Goal: Task Accomplishment & Management: Manage account settings

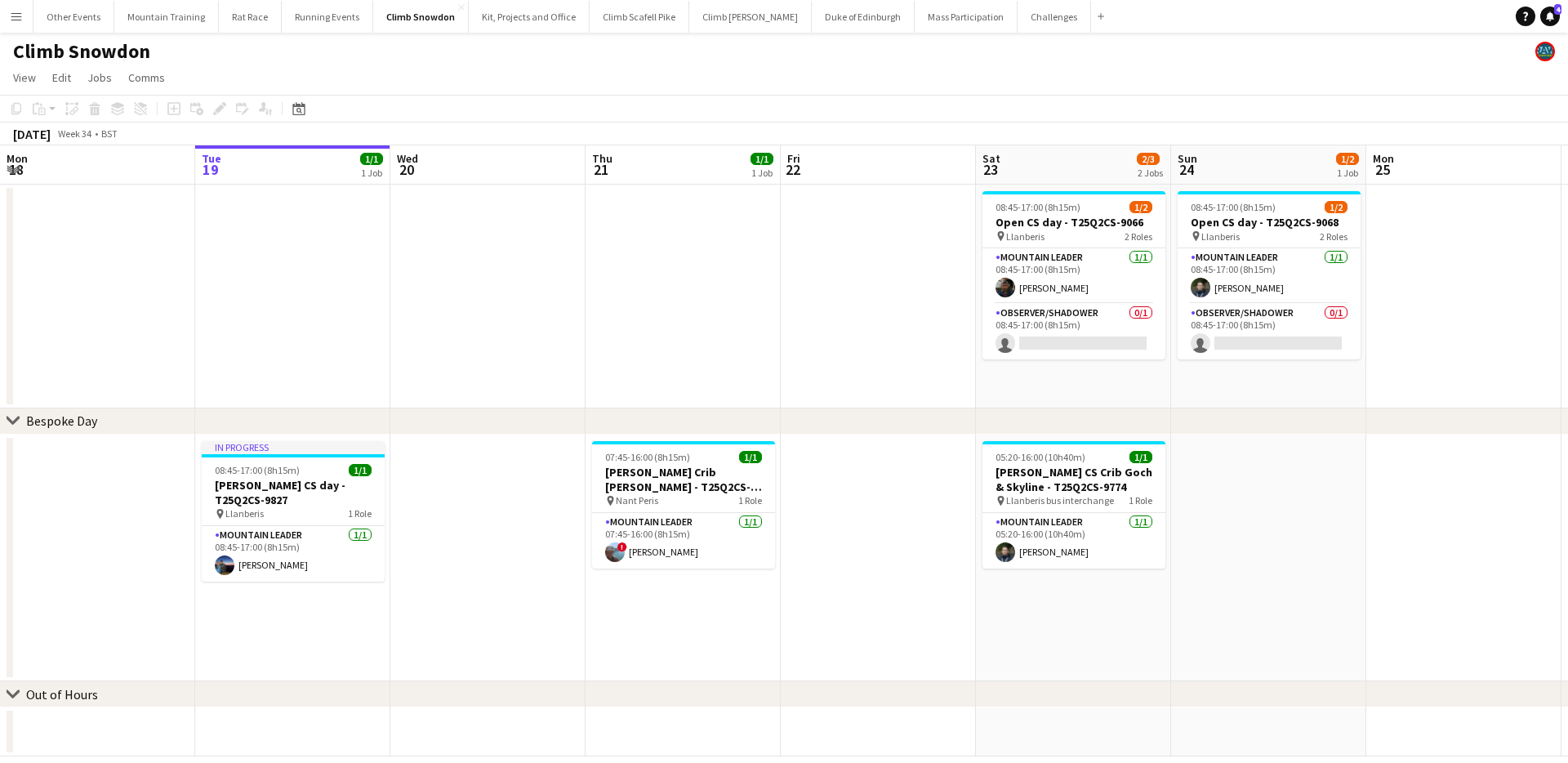
click at [17, 19] on app-icon "Menu" at bounding box center [16, 16] width 13 height 13
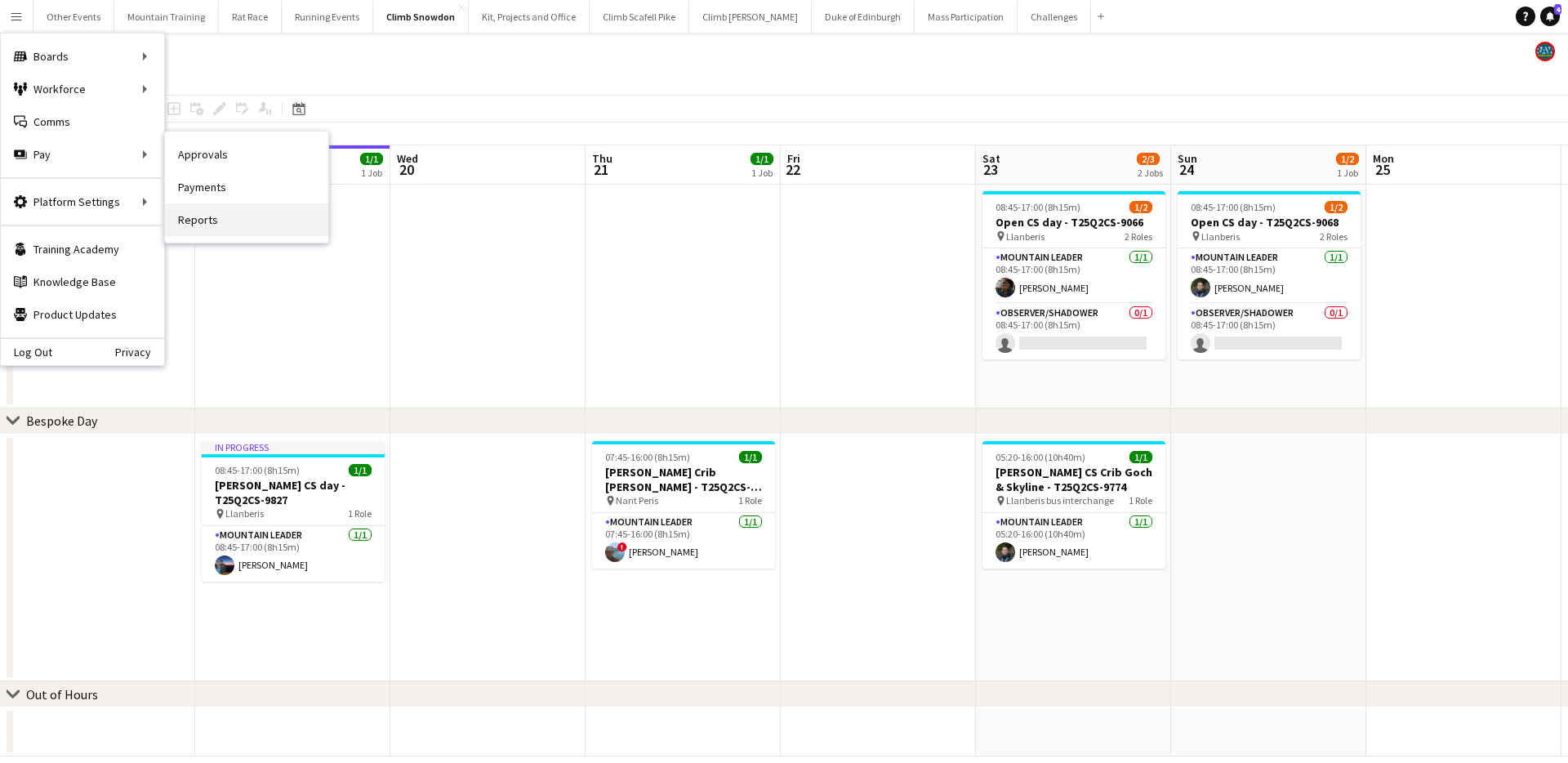
click at [198, 212] on link "Reports" at bounding box center [247, 220] width 163 height 32
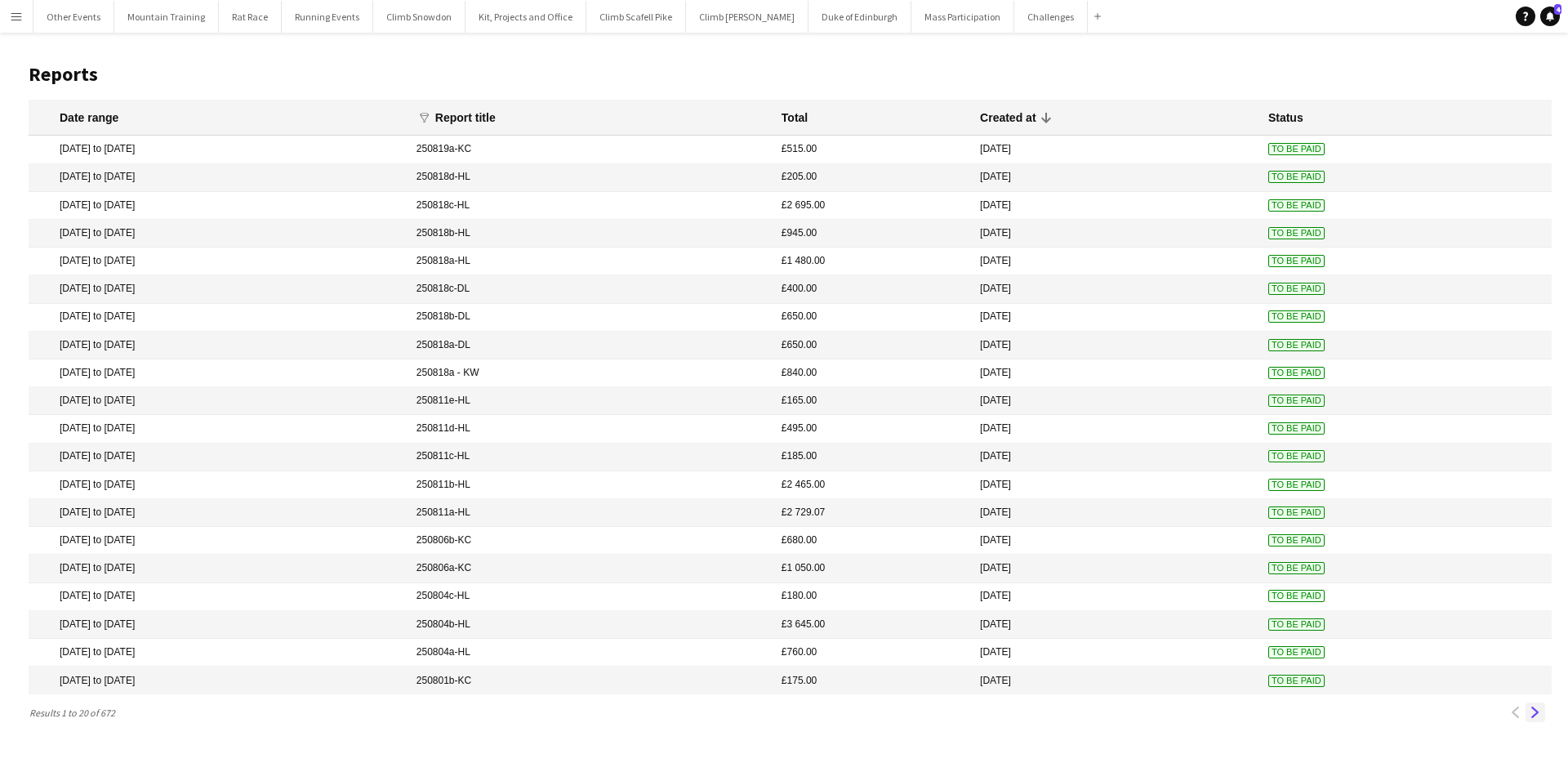
click at [1537, 714] on app-icon "Next" at bounding box center [1536, 713] width 12 height 12
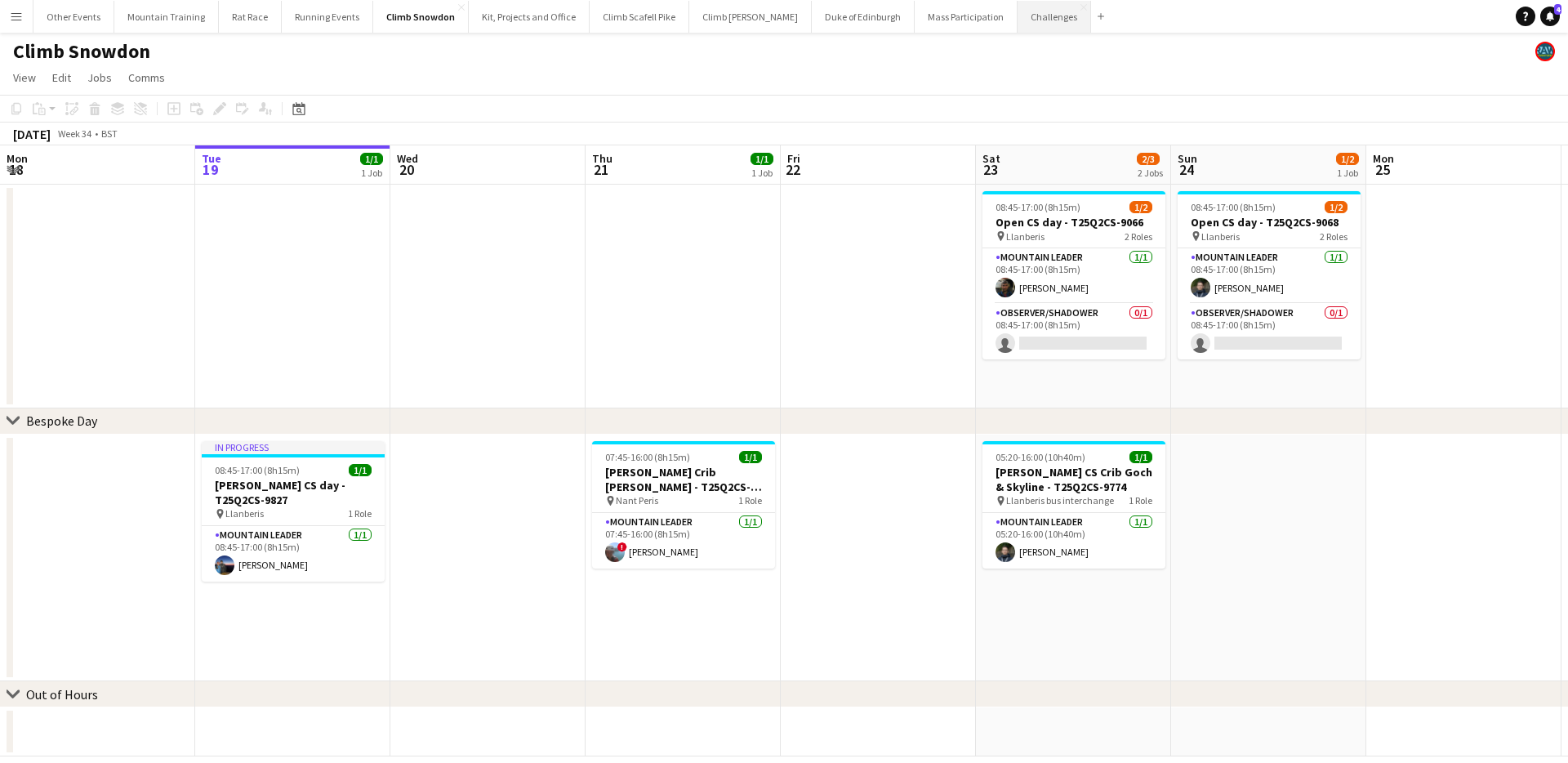
click at [1018, 24] on button "Challenges Close" at bounding box center [1054, 17] width 74 height 32
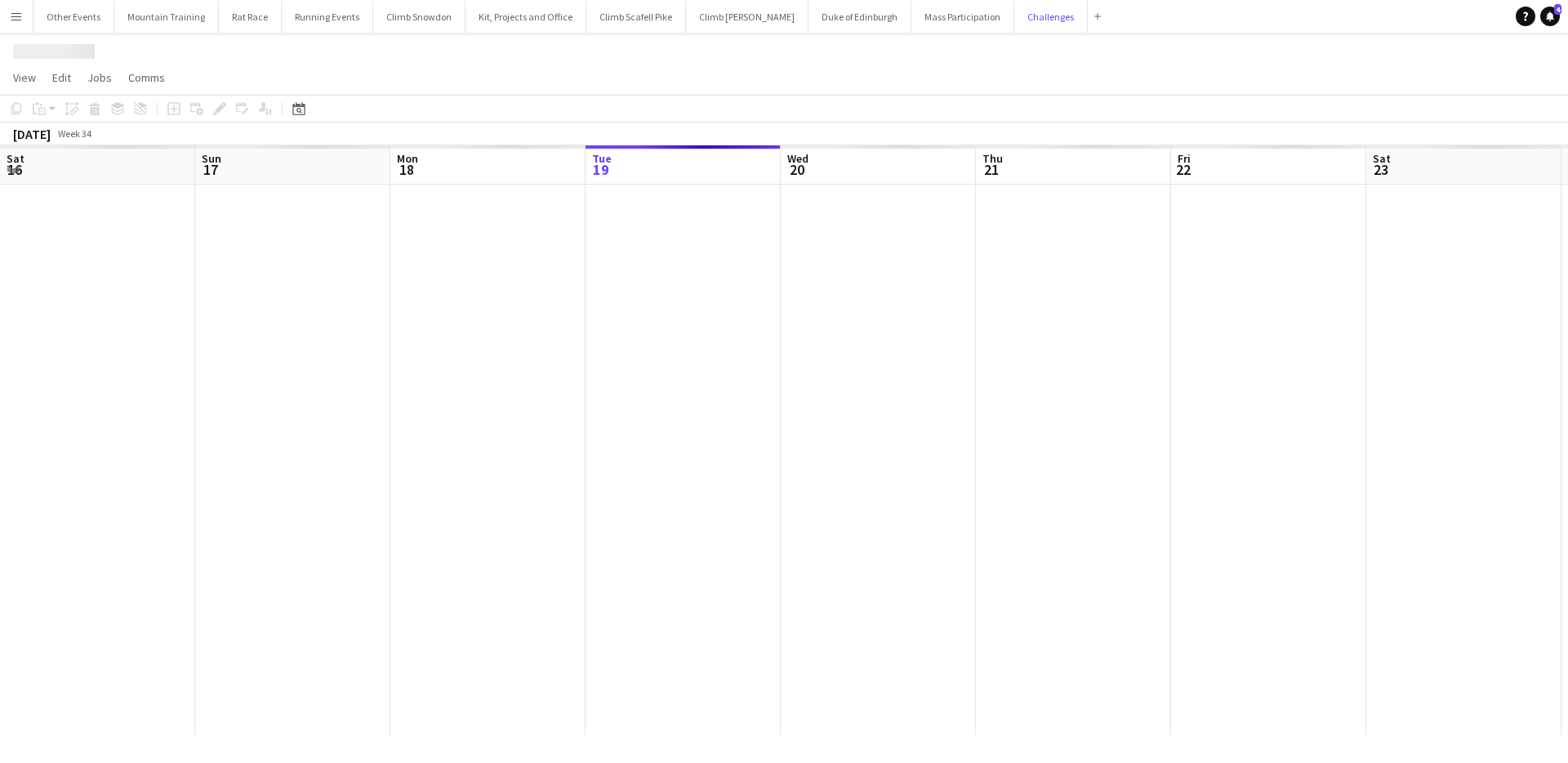
scroll to position [0, 391]
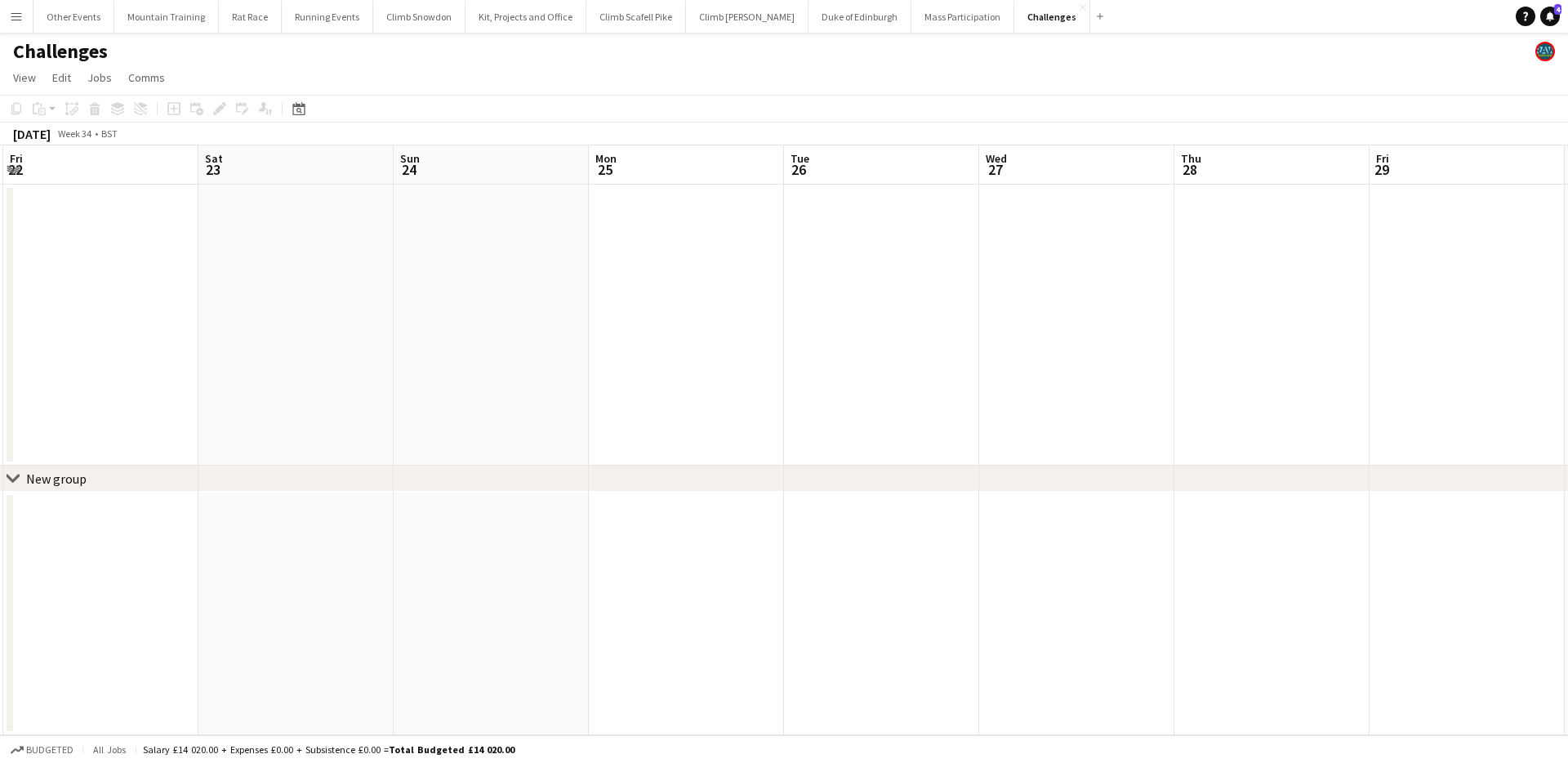
drag, startPoint x: 1552, startPoint y: 392, endPoint x: 583, endPoint y: 337, distance: 970.6
click at [583, 337] on app-calendar-viewport "Tue 19 Wed 20 Thu 21 Fri 22 Sat 23 Sun 24 Mon 25 Tue 26 Wed 27 Thu 28 Fri 29 Sa…" at bounding box center [784, 440] width 1568 height 590
drag, startPoint x: 1416, startPoint y: 286, endPoint x: 453, endPoint y: 247, distance: 963.8
click at [453, 247] on app-calendar-viewport "Mon 25 Tue 26 Wed 27 Thu 28 Fri 29 Sat 30 Sun 31 Mon 1 Tue 2 Wed 3 Thu 4 Fri 5 …" at bounding box center [784, 440] width 1568 height 590
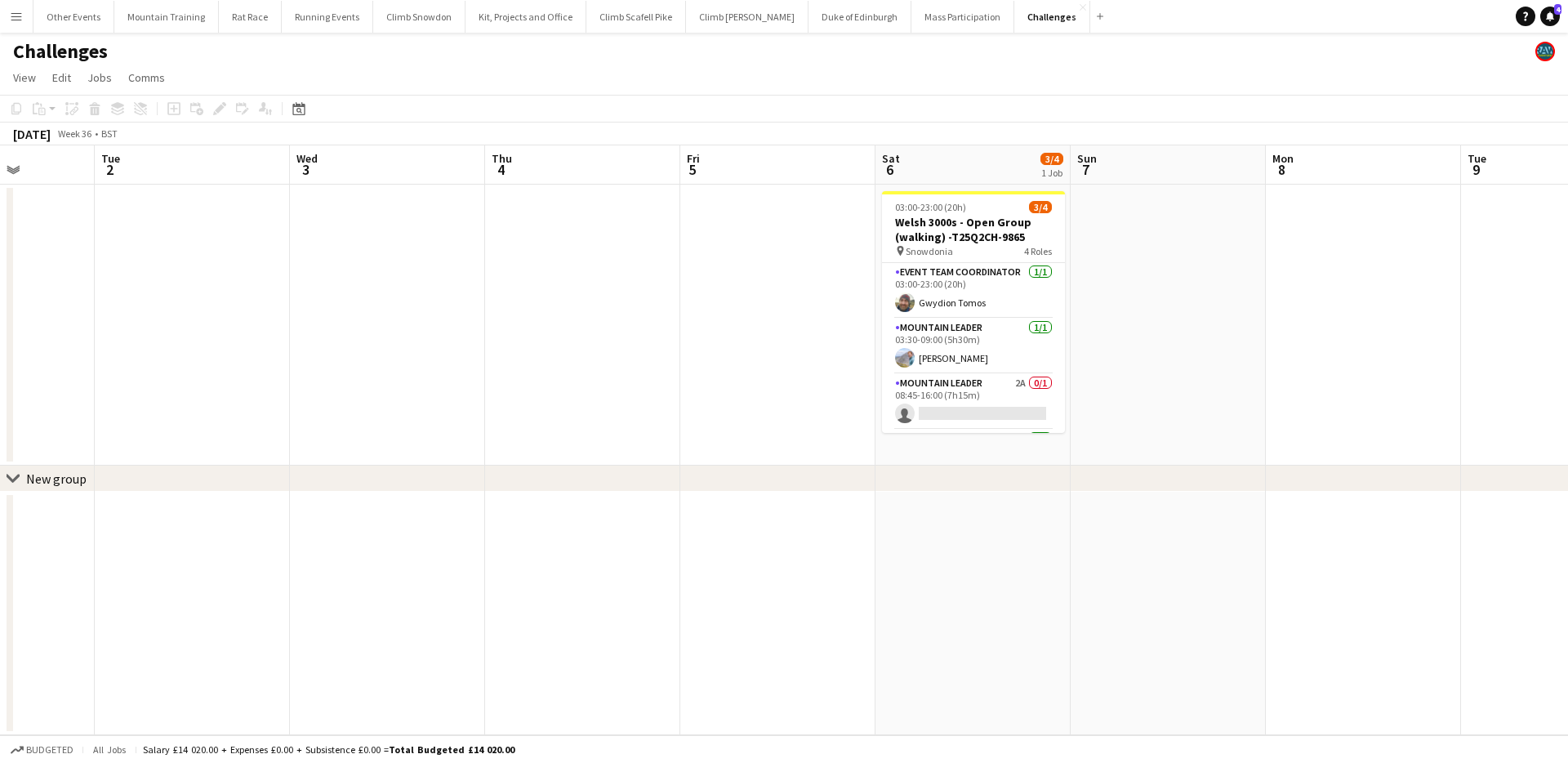
scroll to position [0, 637]
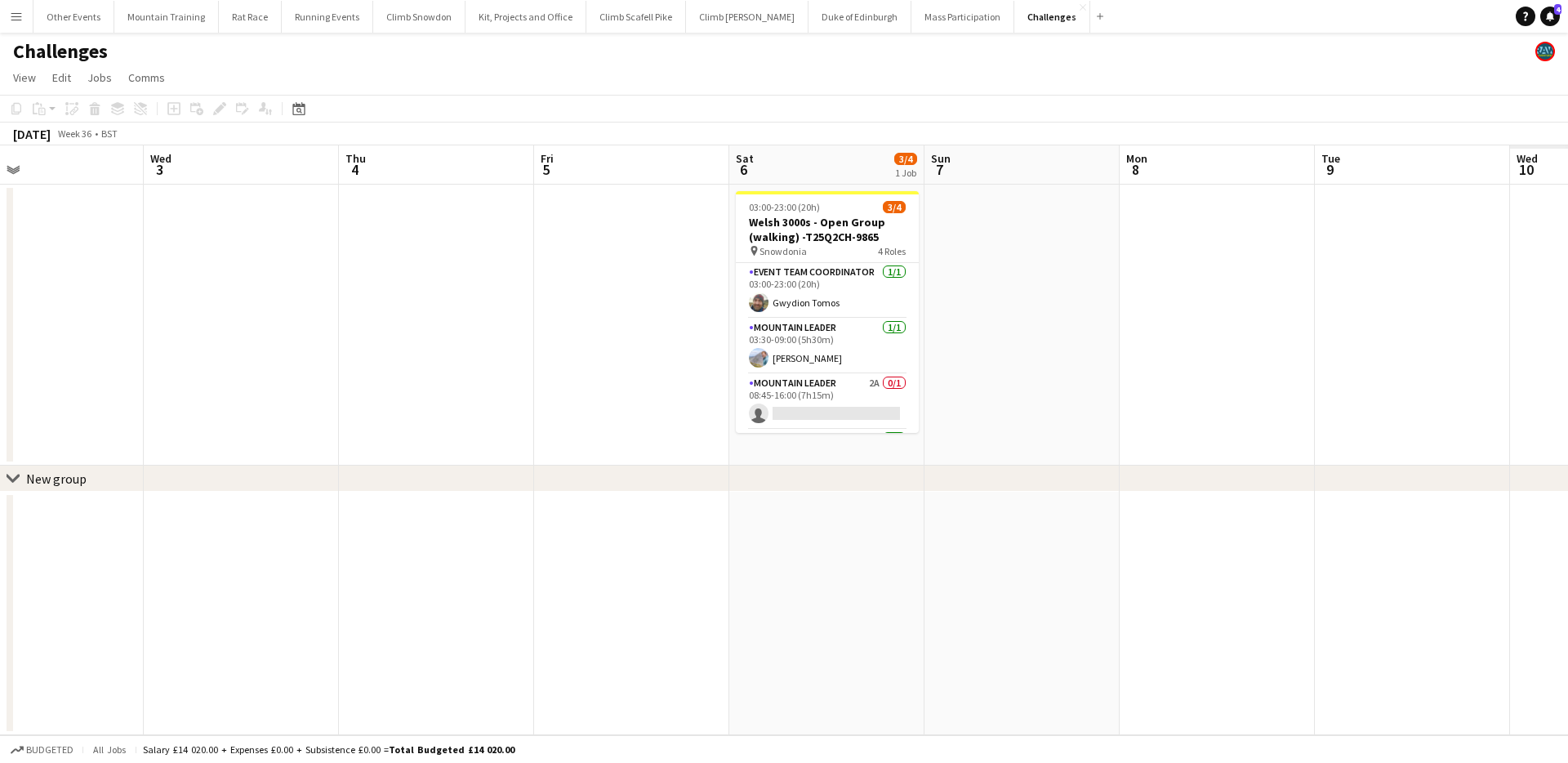
drag, startPoint x: 1247, startPoint y: 244, endPoint x: 258, endPoint y: 194, distance: 990.3
click at [258, 194] on app-calendar-viewport "Sat 30 Sun 31 Mon 1 Tue 2 Wed 3 Thu 4 Fri 5 Sat 6 3/4 1 Job Sun 7 Mon 8 Tue 9 W…" at bounding box center [784, 440] width 1568 height 590
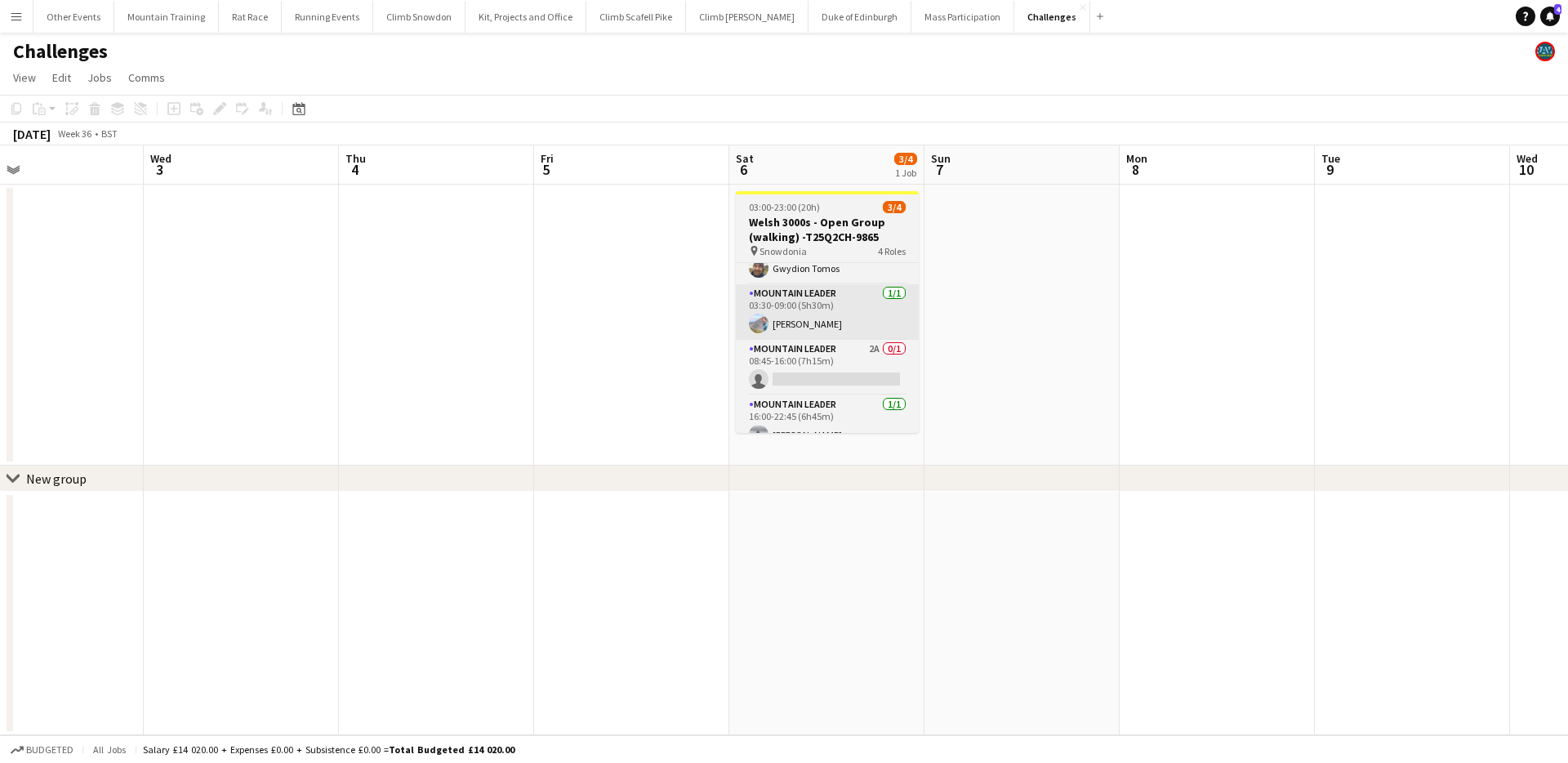
scroll to position [52, 0]
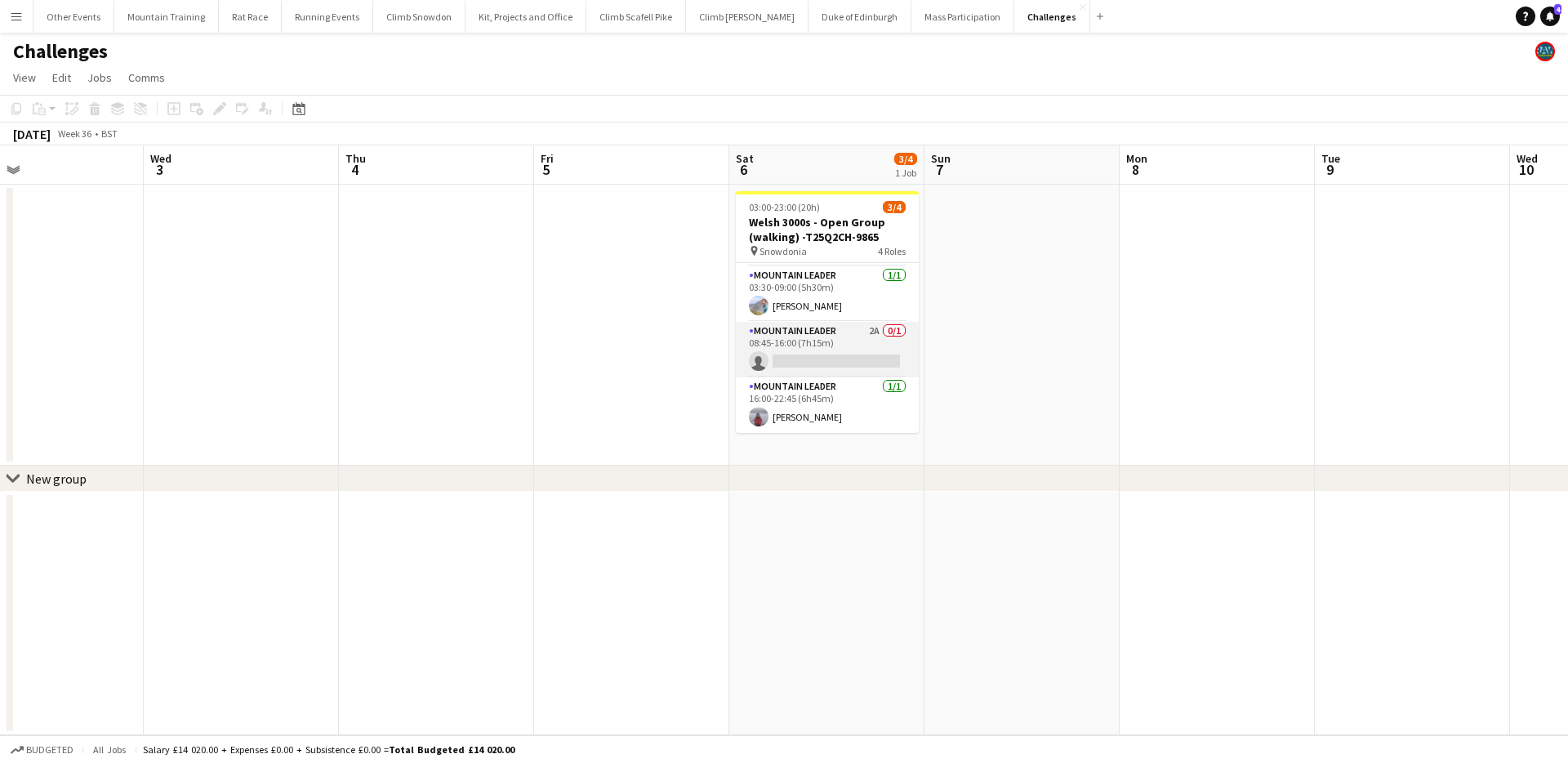
click at [872, 350] on app-card-role "Mountain Leader 2A 0/1 08:45-16:00 (7h15m) single-neutral-actions" at bounding box center [828, 350] width 183 height 55
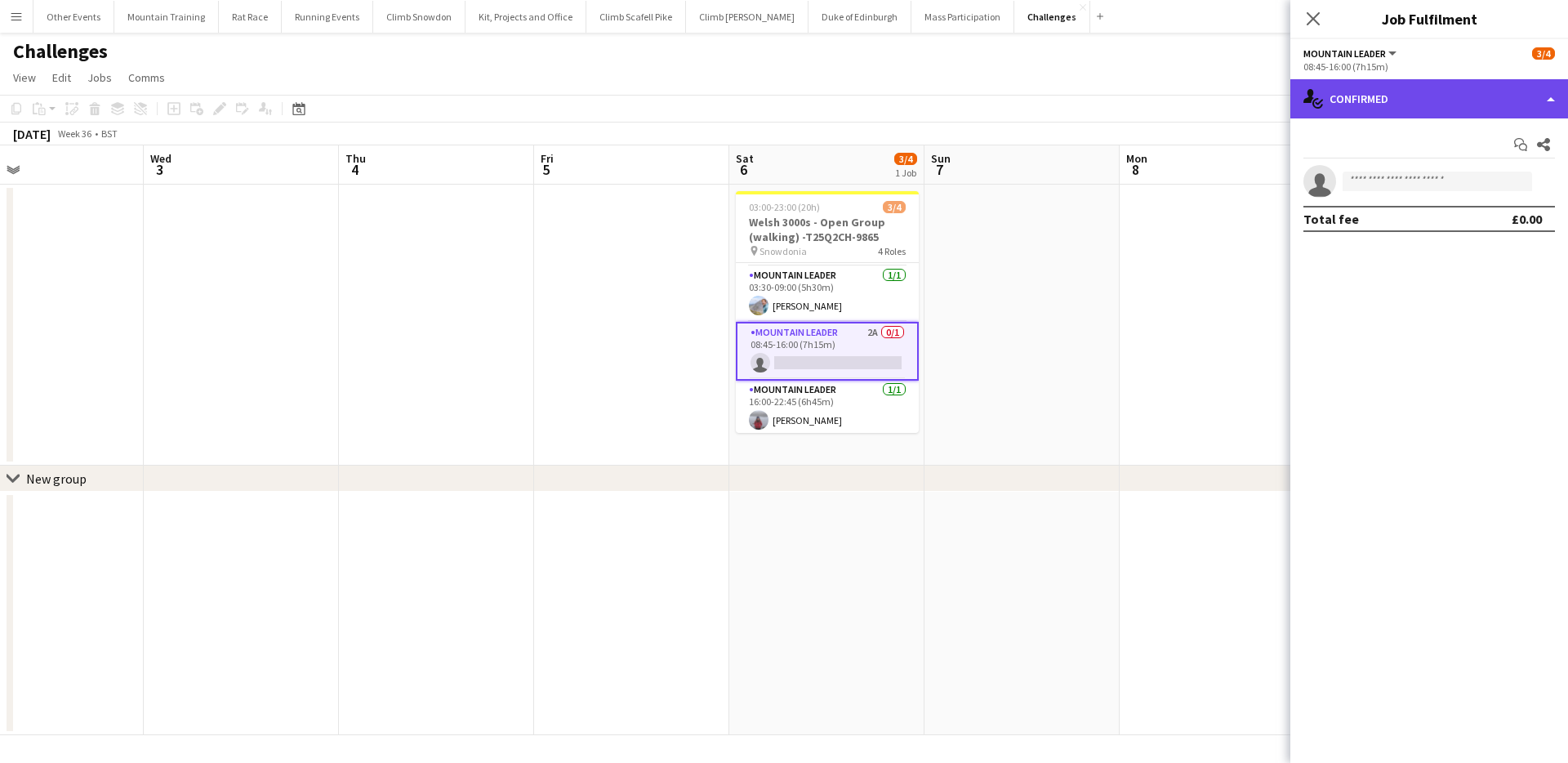
click at [1443, 108] on div "single-neutral-actions-check-2 Confirmed" at bounding box center [1429, 99] width 278 height 39
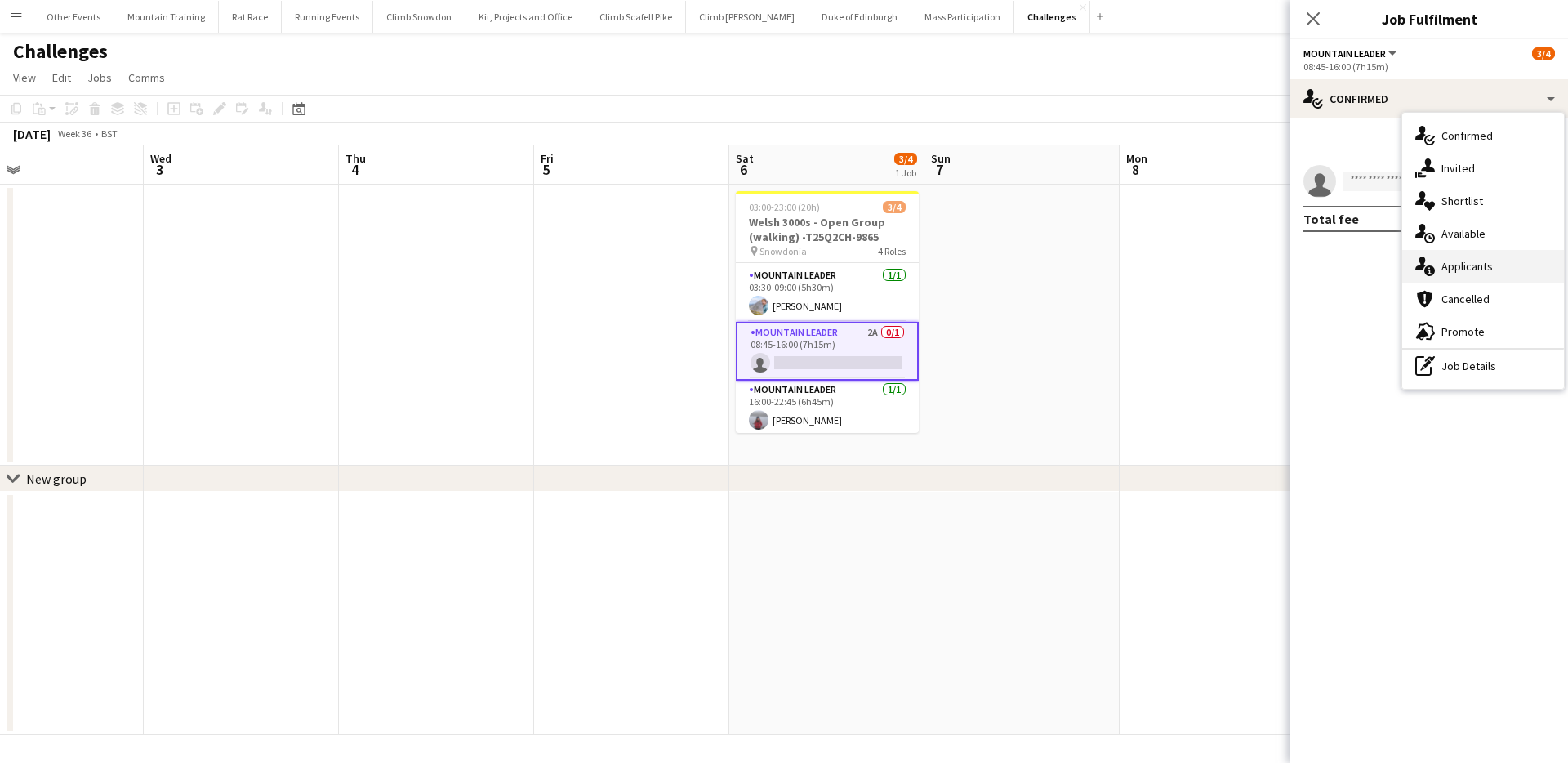
click at [1487, 272] on div "single-neutral-actions-information Applicants" at bounding box center [1483, 266] width 161 height 32
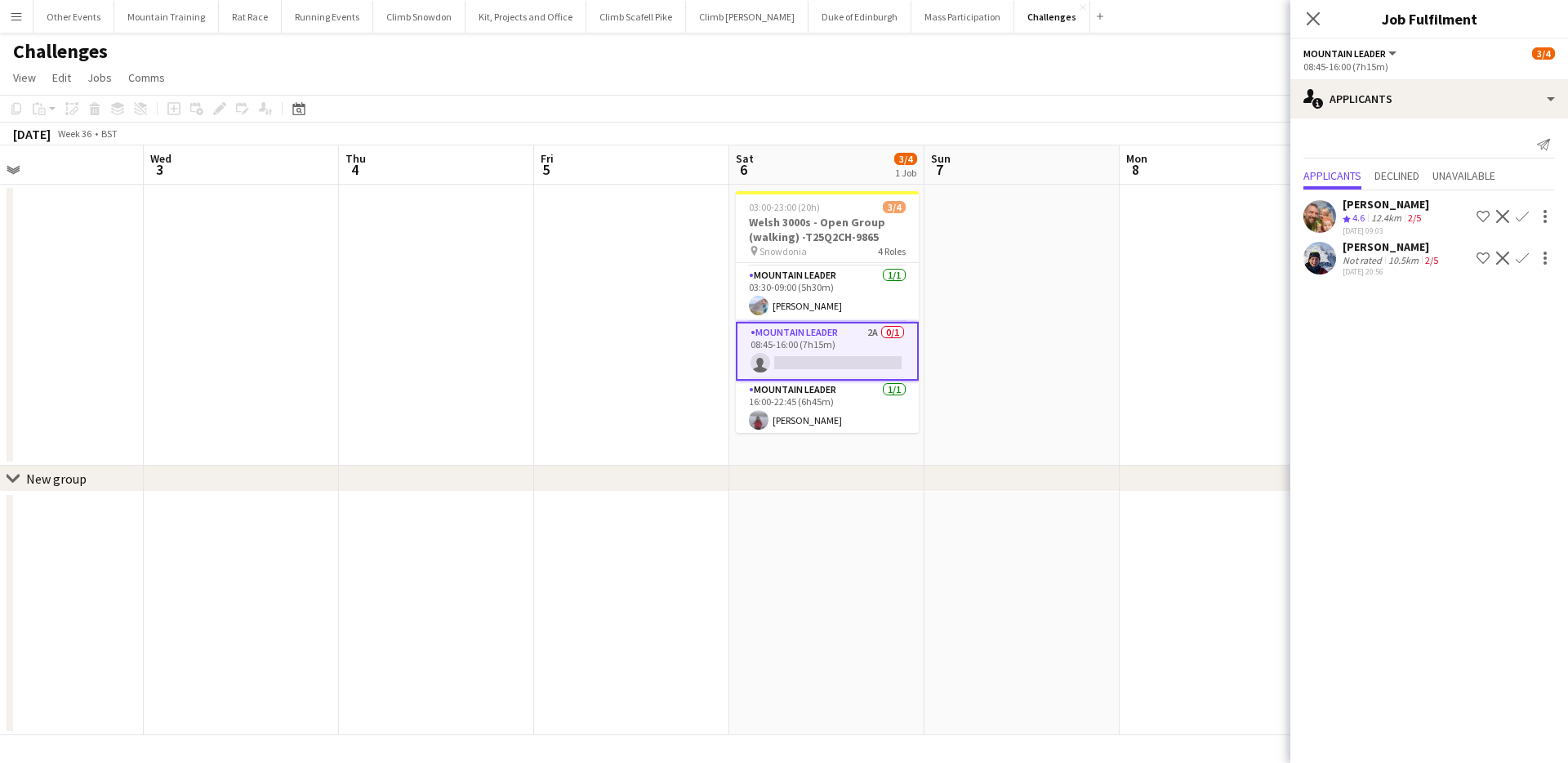
click at [1524, 252] on app-icon "Confirm" at bounding box center [1522, 258] width 13 height 13
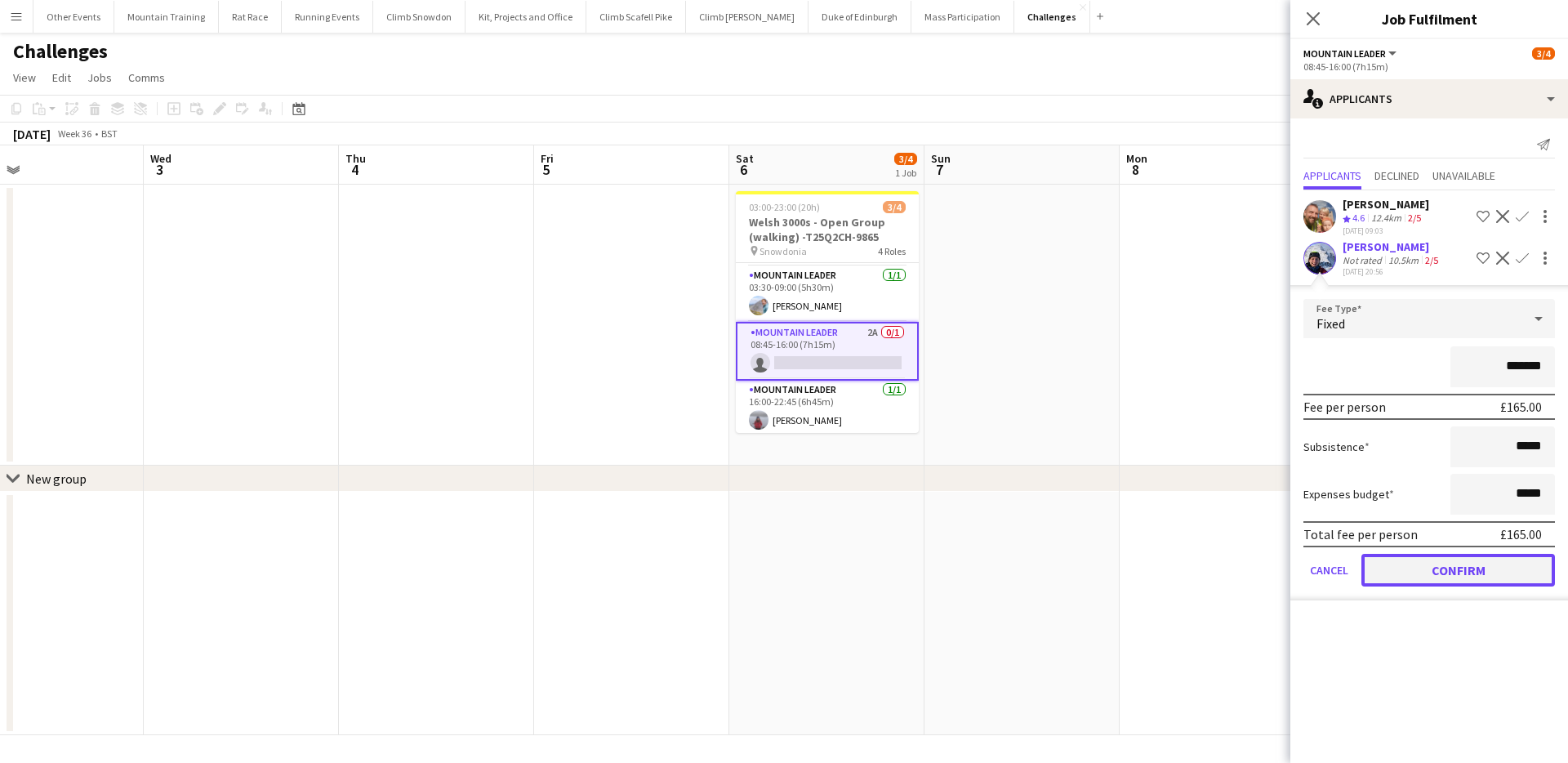
click at [1451, 564] on button "Confirm" at bounding box center [1458, 570] width 194 height 32
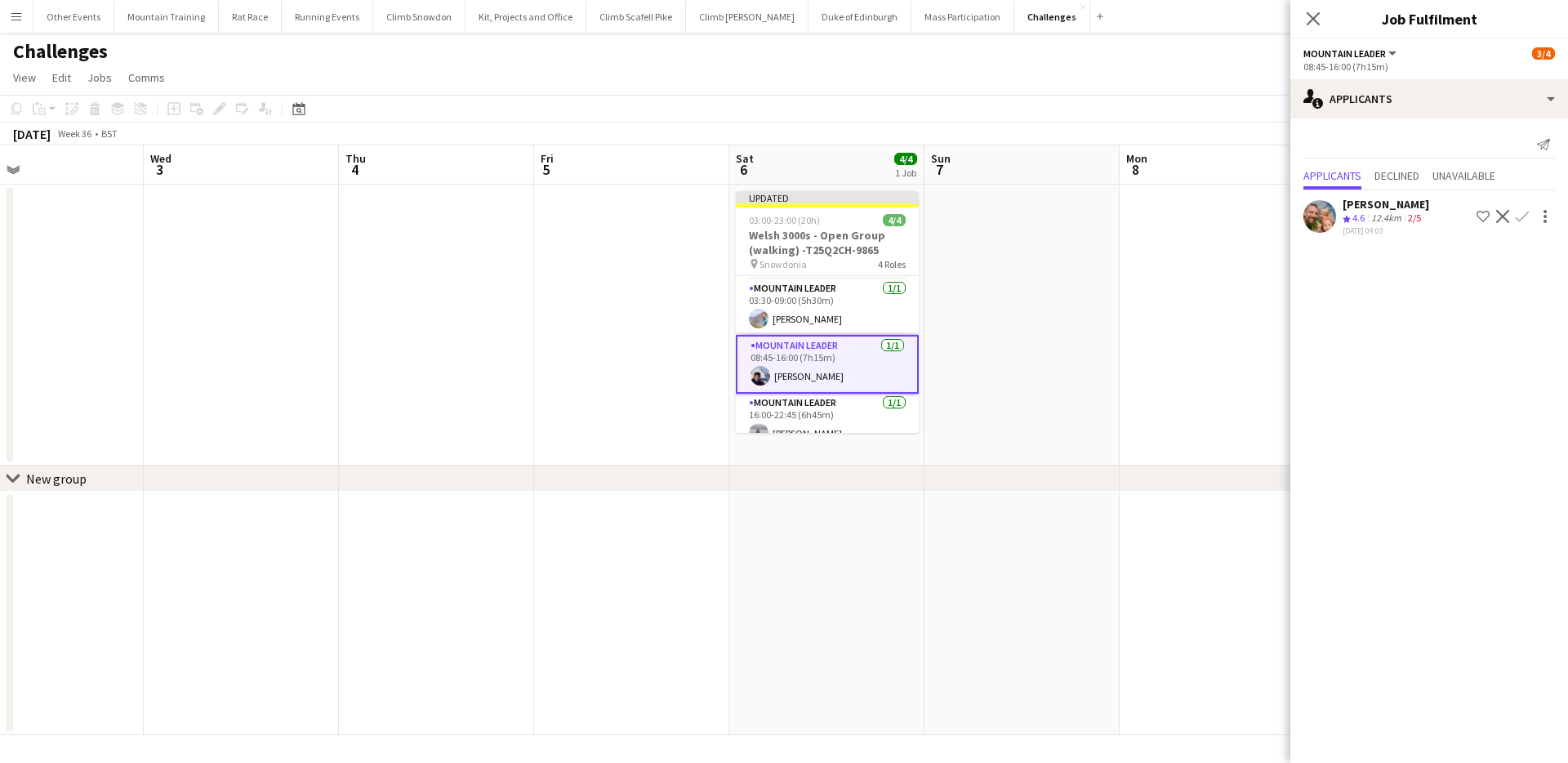
click at [1192, 109] on app-toolbar "Copy Paste Paste Command V Paste with crew Command Shift V Paste linked Job Del…" at bounding box center [784, 108] width 1568 height 28
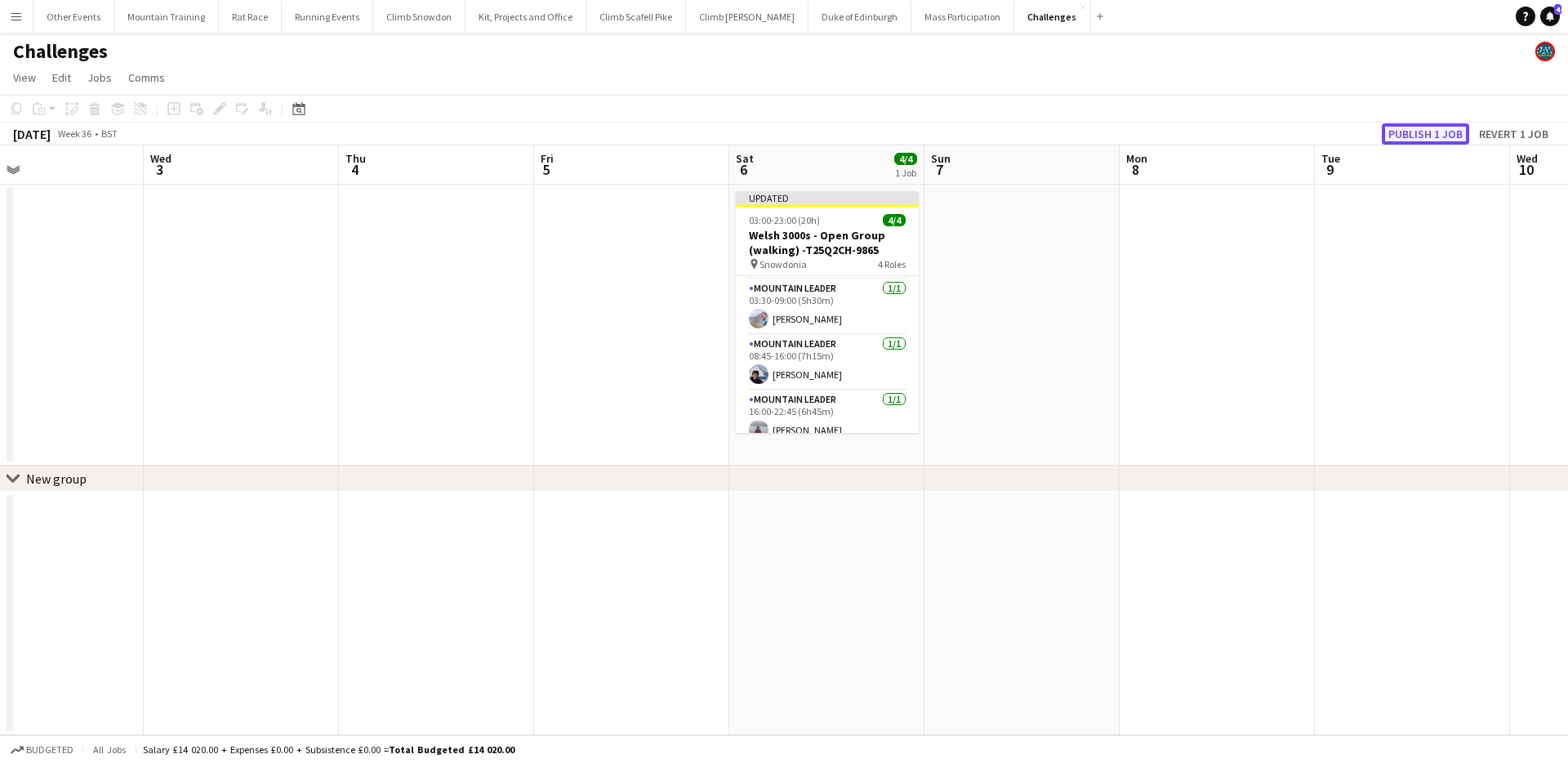
click at [1412, 130] on button "Publish 1 job" at bounding box center [1425, 134] width 88 height 22
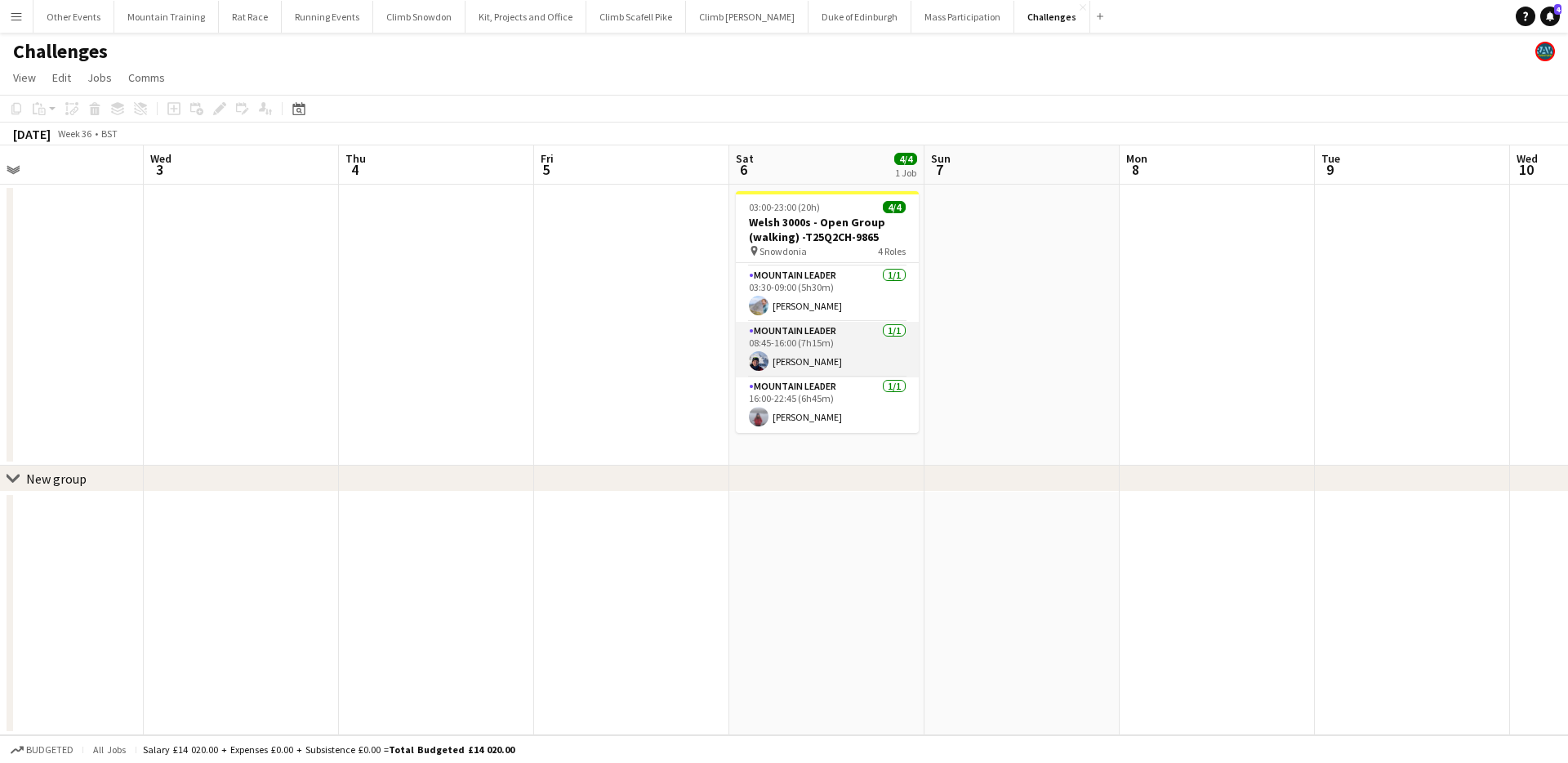
click at [843, 354] on app-card-role "Mountain Leader 1/1 08:45-16:00 (7h15m) Oliver Ray" at bounding box center [828, 350] width 183 height 55
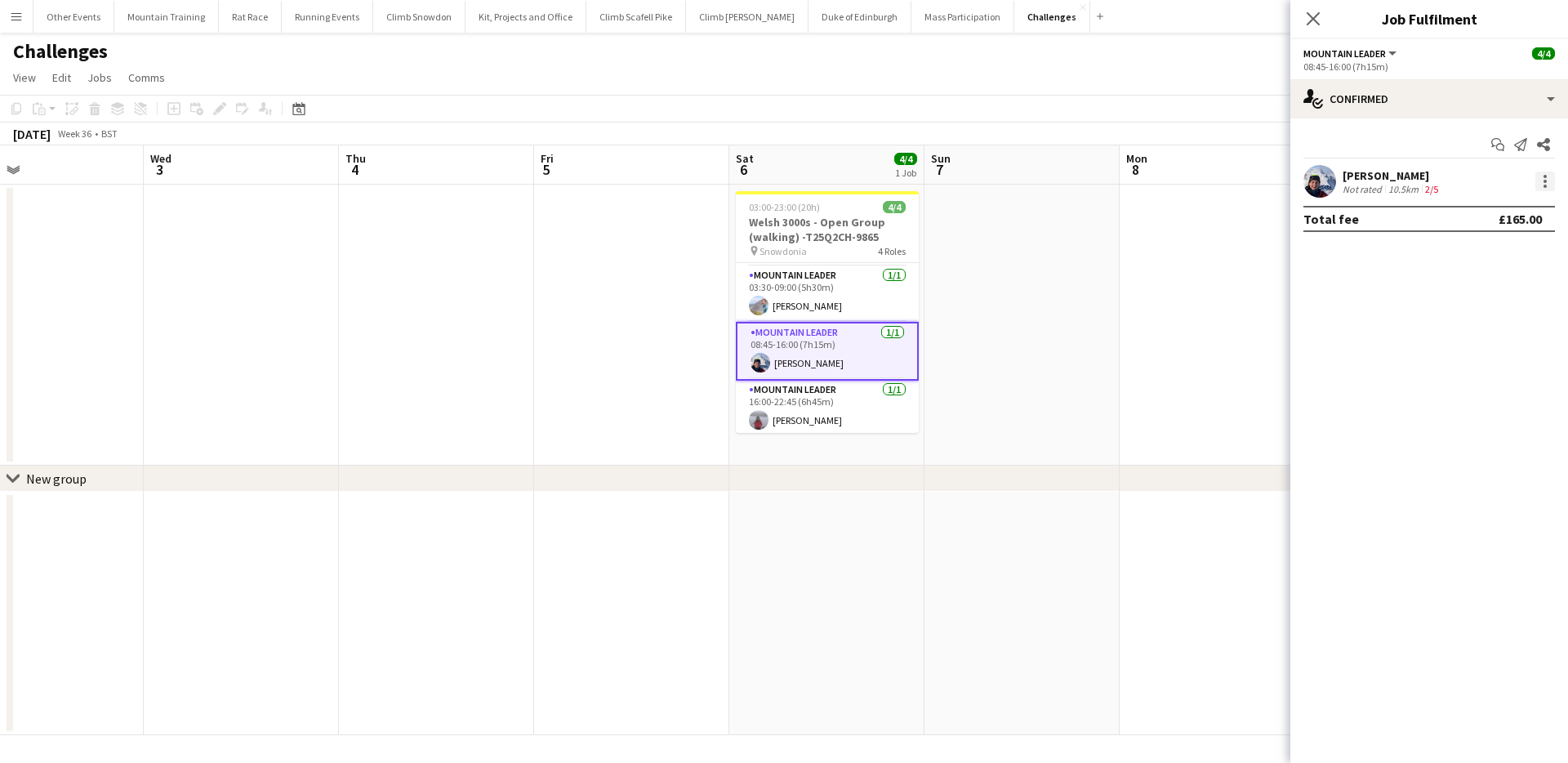
click at [1547, 176] on div at bounding box center [1545, 181] width 20 height 20
click at [1479, 362] on span "Remove" at bounding box center [1466, 368] width 49 height 14
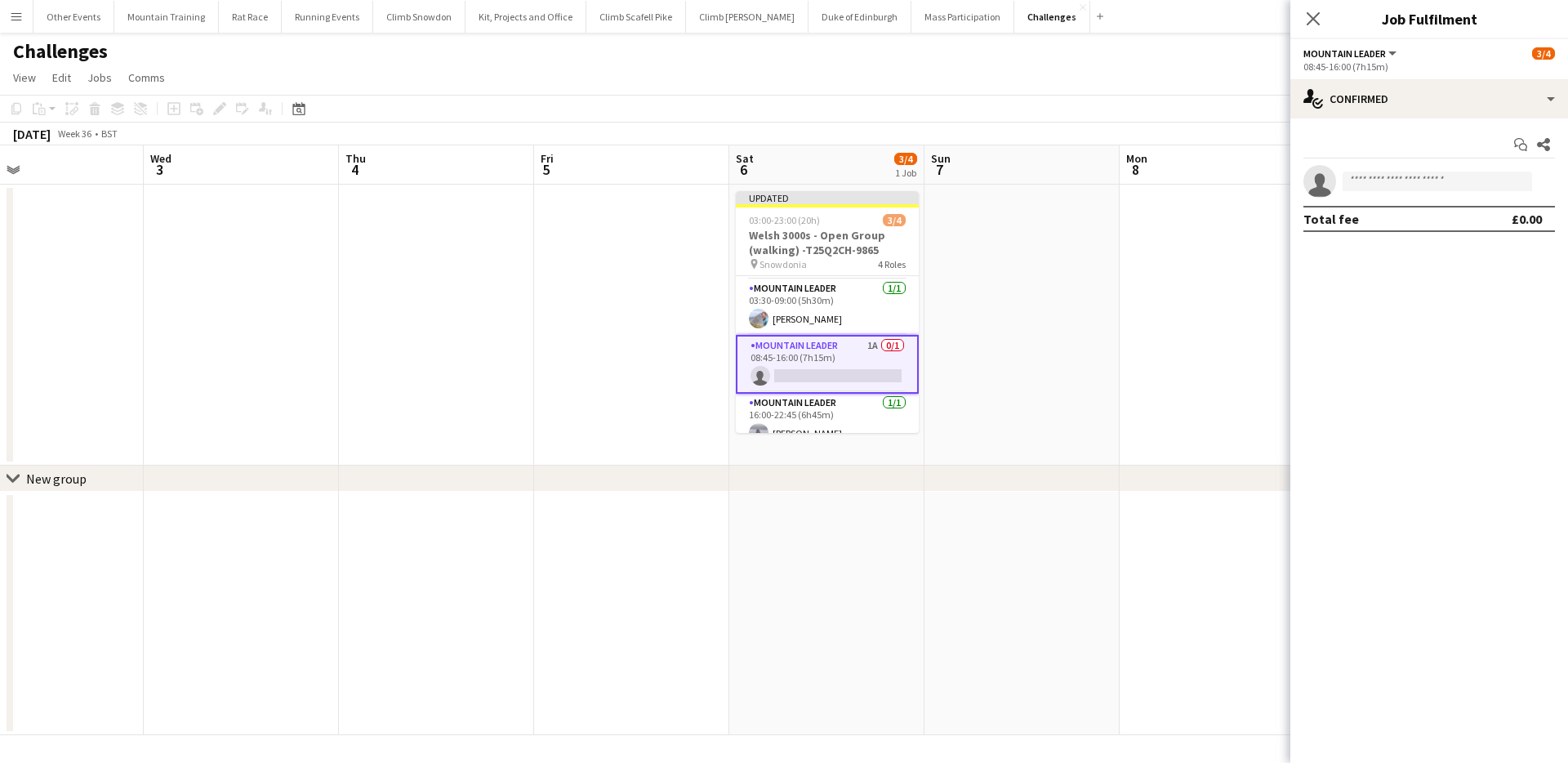
click at [1243, 109] on app-toolbar "Copy Paste Paste Command V Paste with crew Command Shift V Paste linked Job Del…" at bounding box center [784, 108] width 1568 height 28
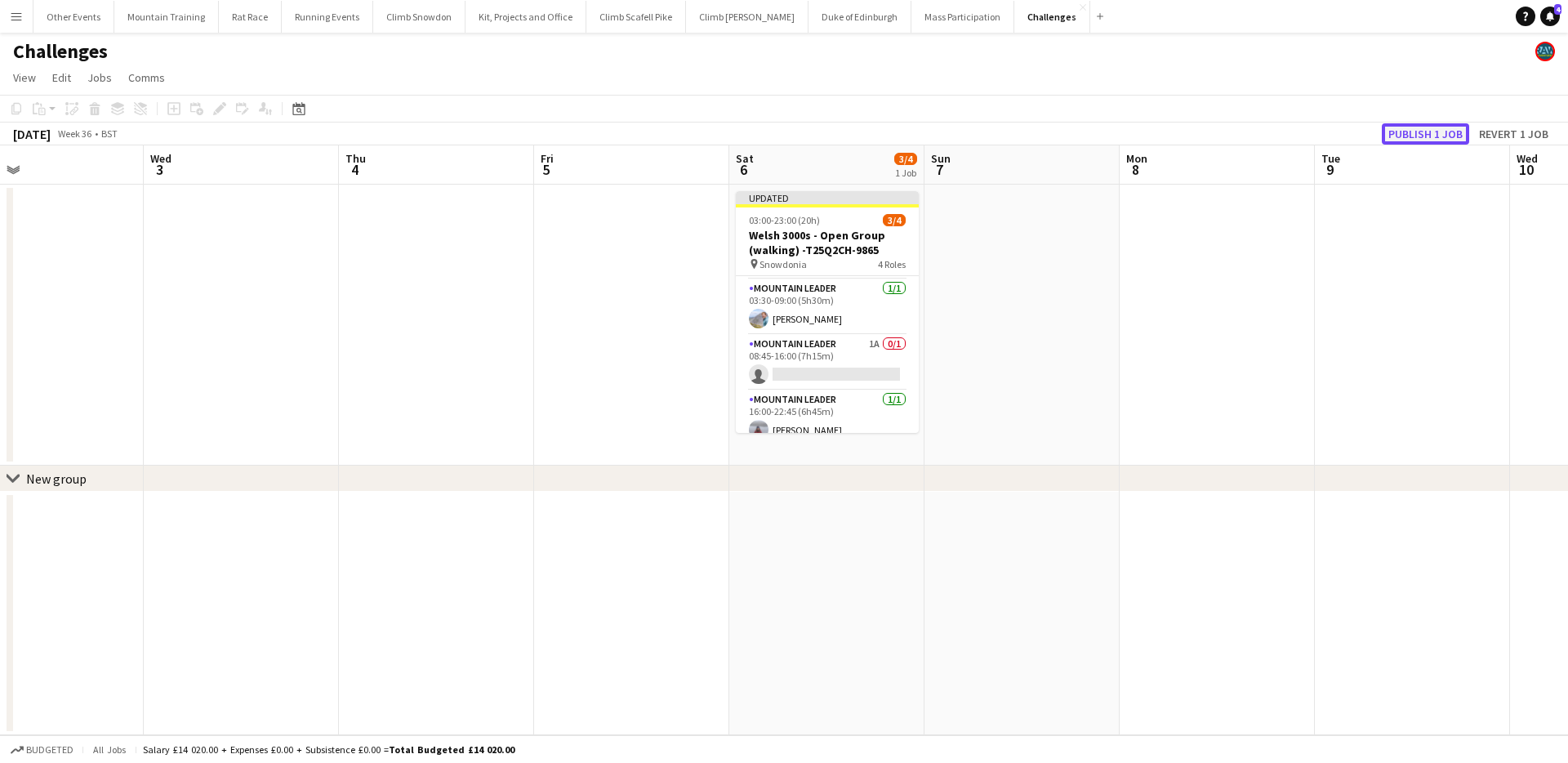
click at [1425, 134] on button "Publish 1 job" at bounding box center [1425, 134] width 88 height 22
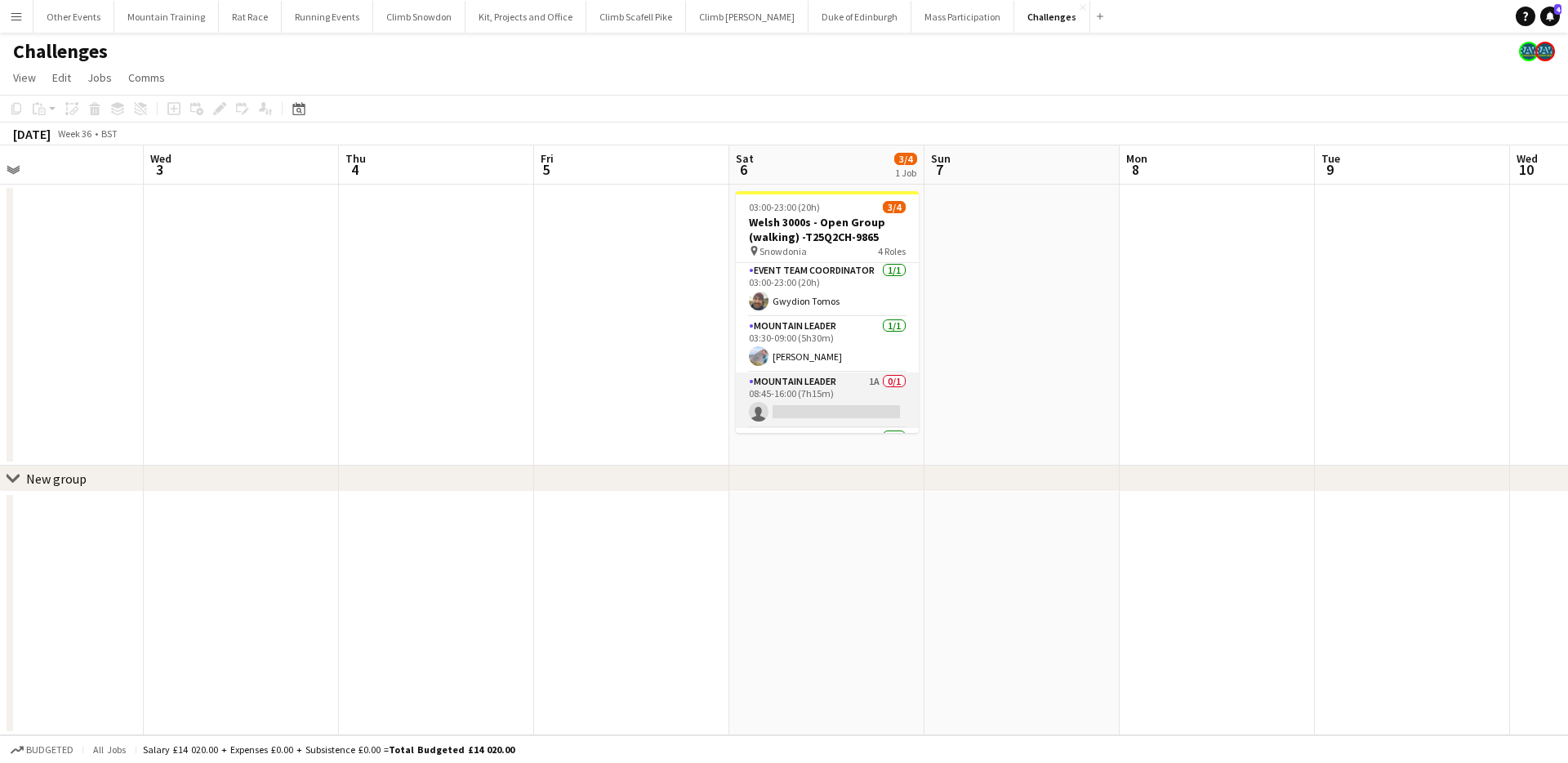
scroll to position [0, 0]
click at [844, 385] on app-card-role "Mountain Leader 1A 0/1 08:45-16:00 (7h15m) single-neutral-actions" at bounding box center [828, 402] width 183 height 55
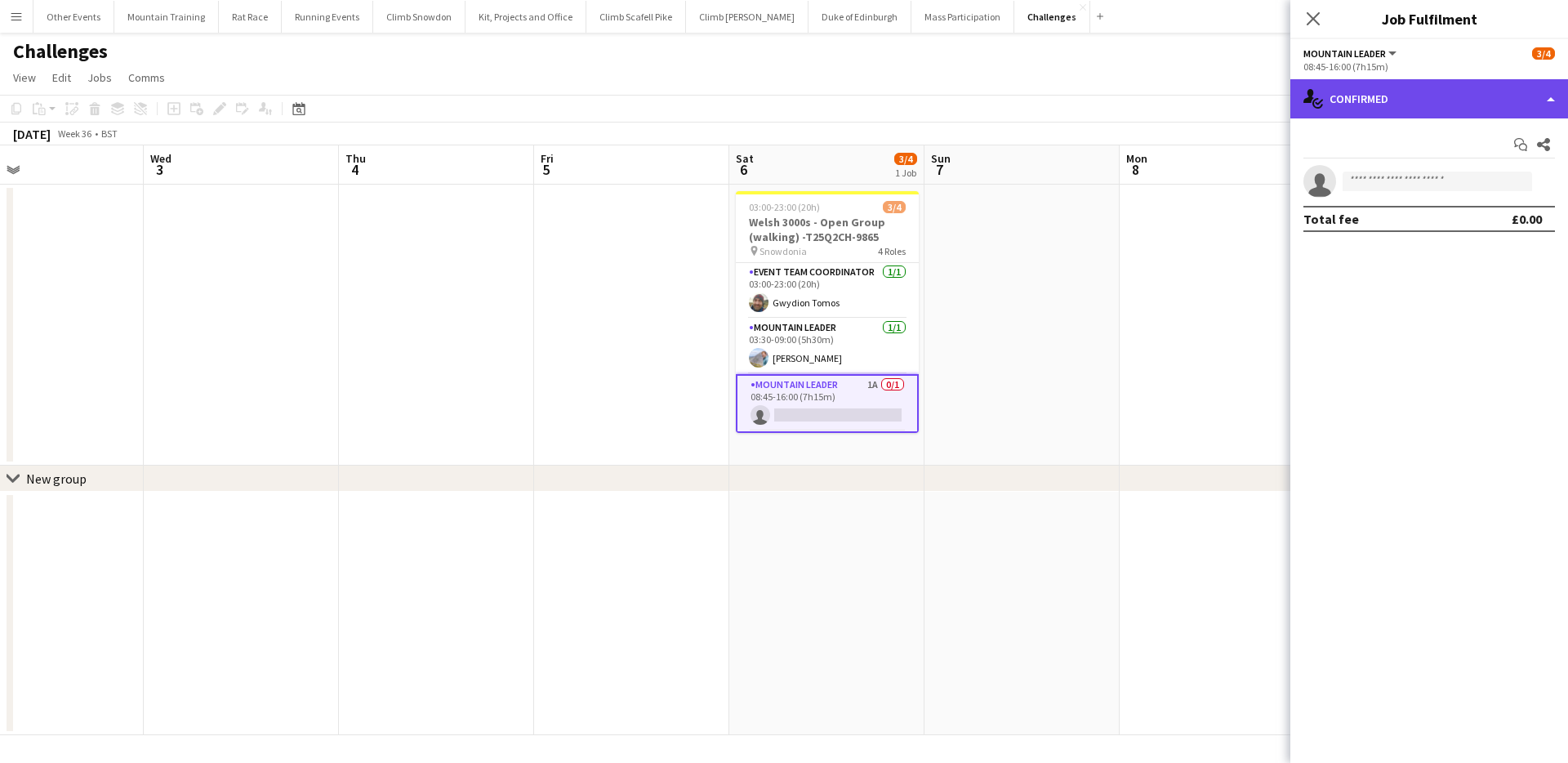
click at [1418, 107] on div "single-neutral-actions-check-2 Confirmed" at bounding box center [1429, 99] width 278 height 39
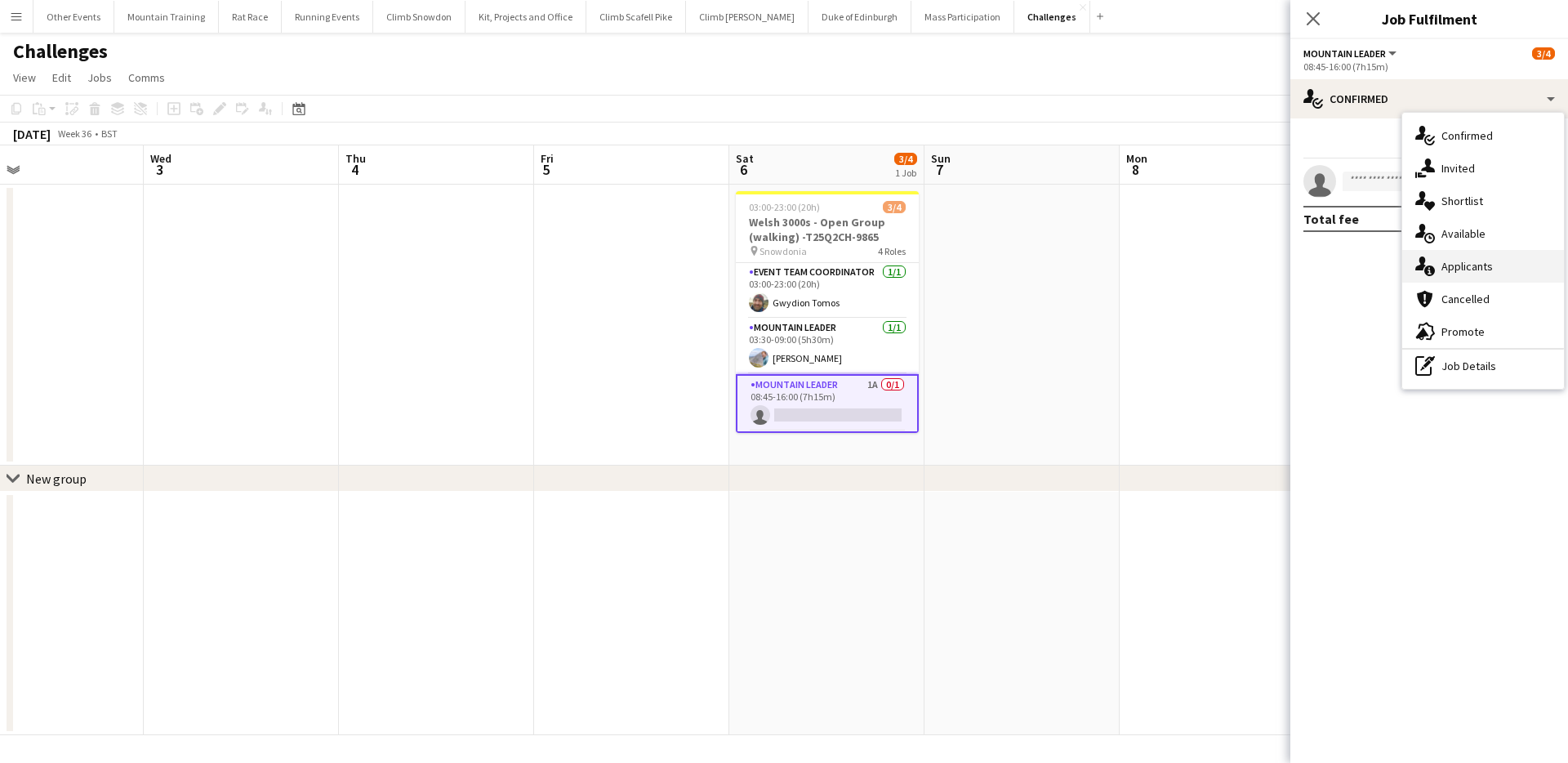
click at [1489, 265] on div "single-neutral-actions-information Applicants" at bounding box center [1483, 266] width 161 height 32
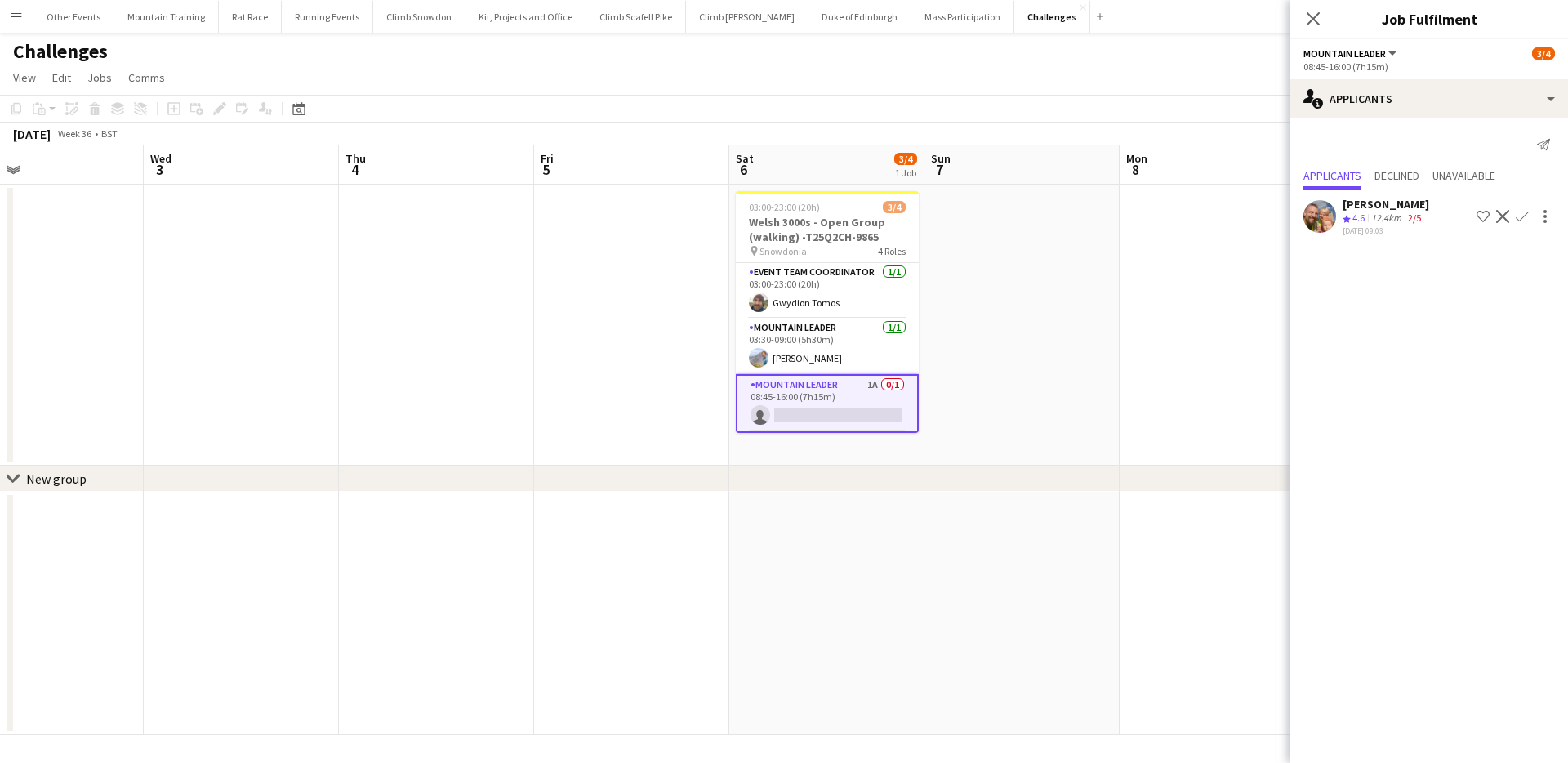
click at [1045, 95] on app-toolbar "Copy Paste Paste Command V Paste with crew Command Shift V Paste linked Job Del…" at bounding box center [784, 108] width 1568 height 28
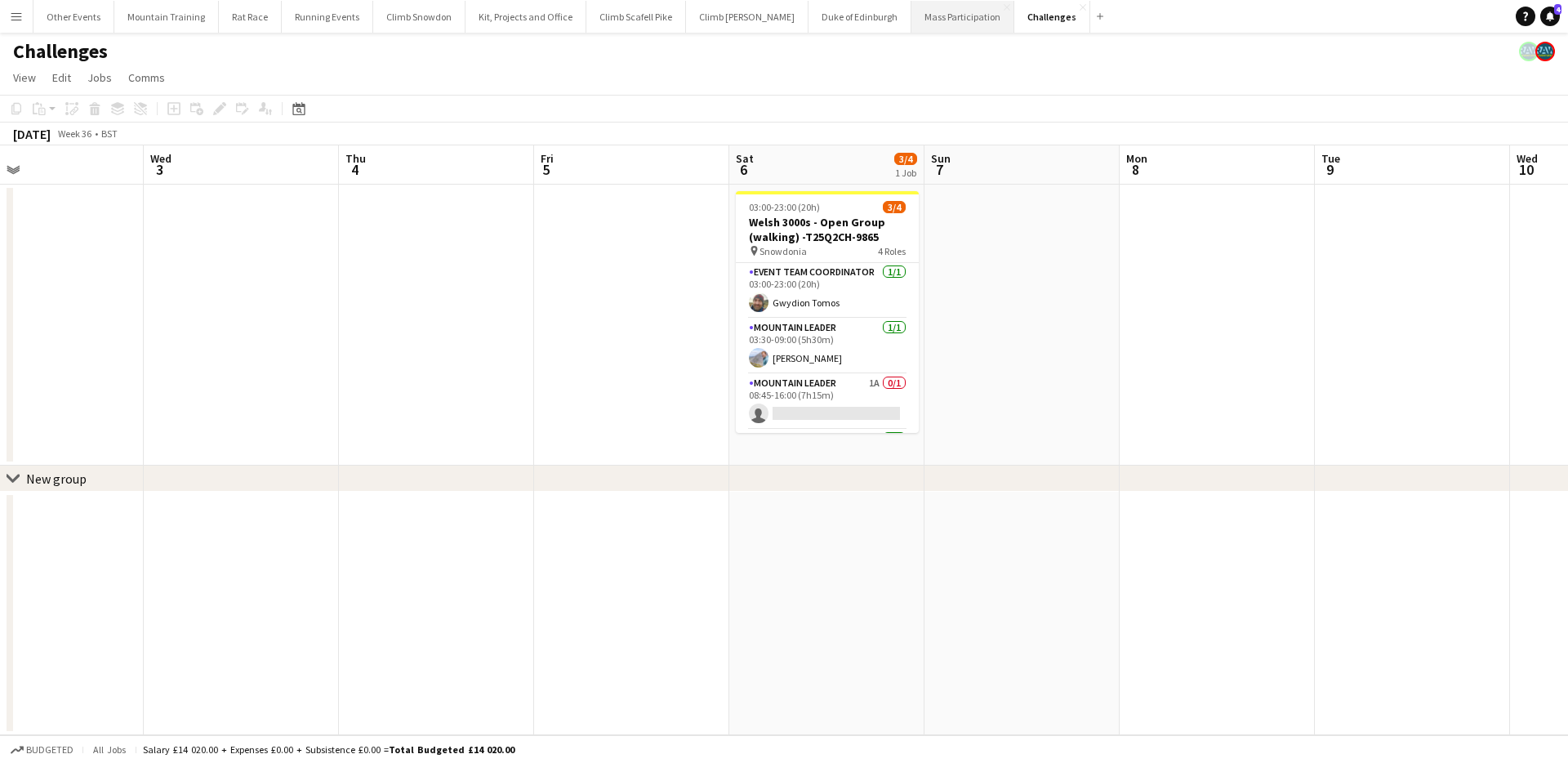
click at [911, 18] on button "Mass Participation Close" at bounding box center [963, 17] width 103 height 32
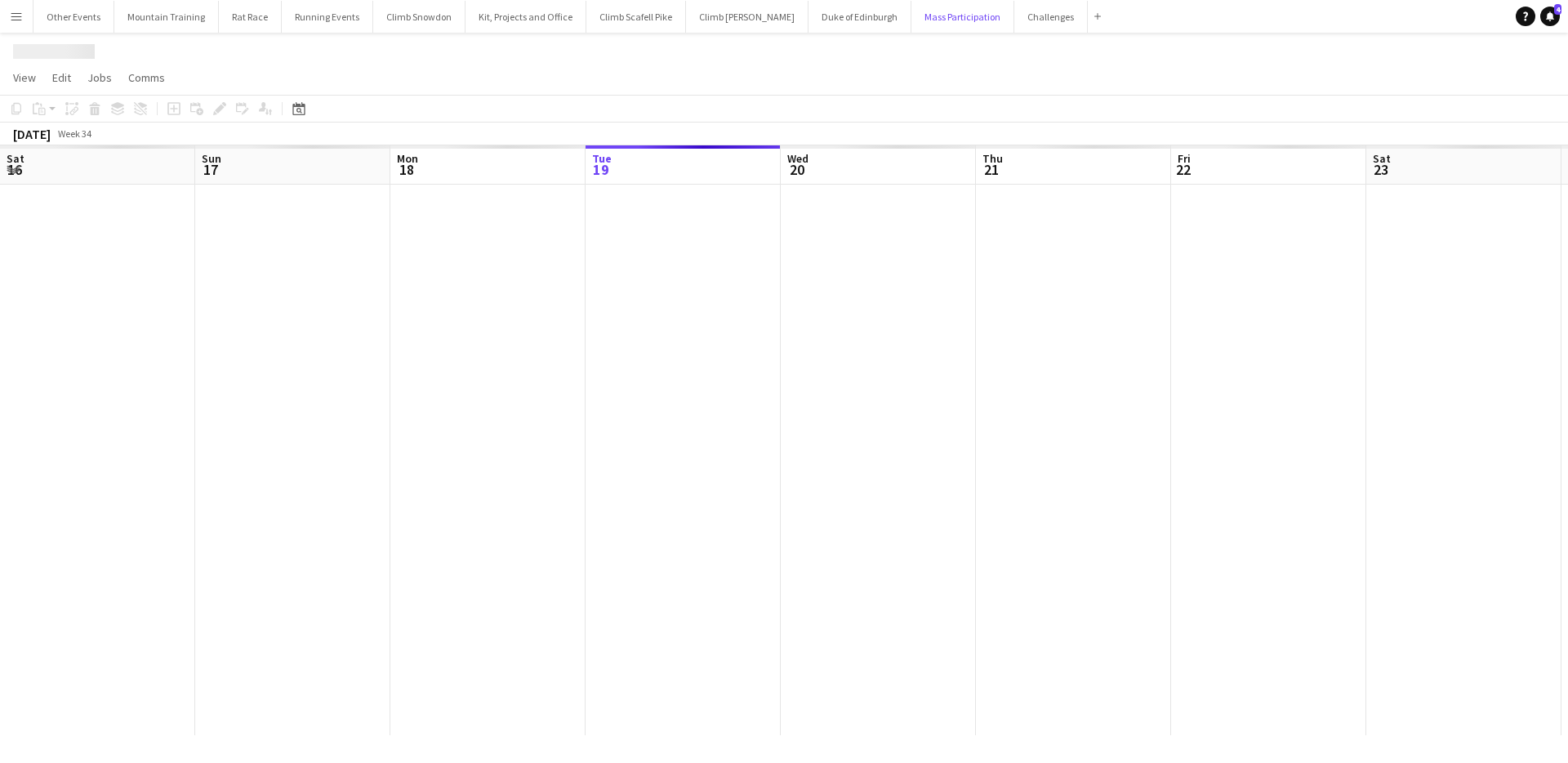
scroll to position [0, 391]
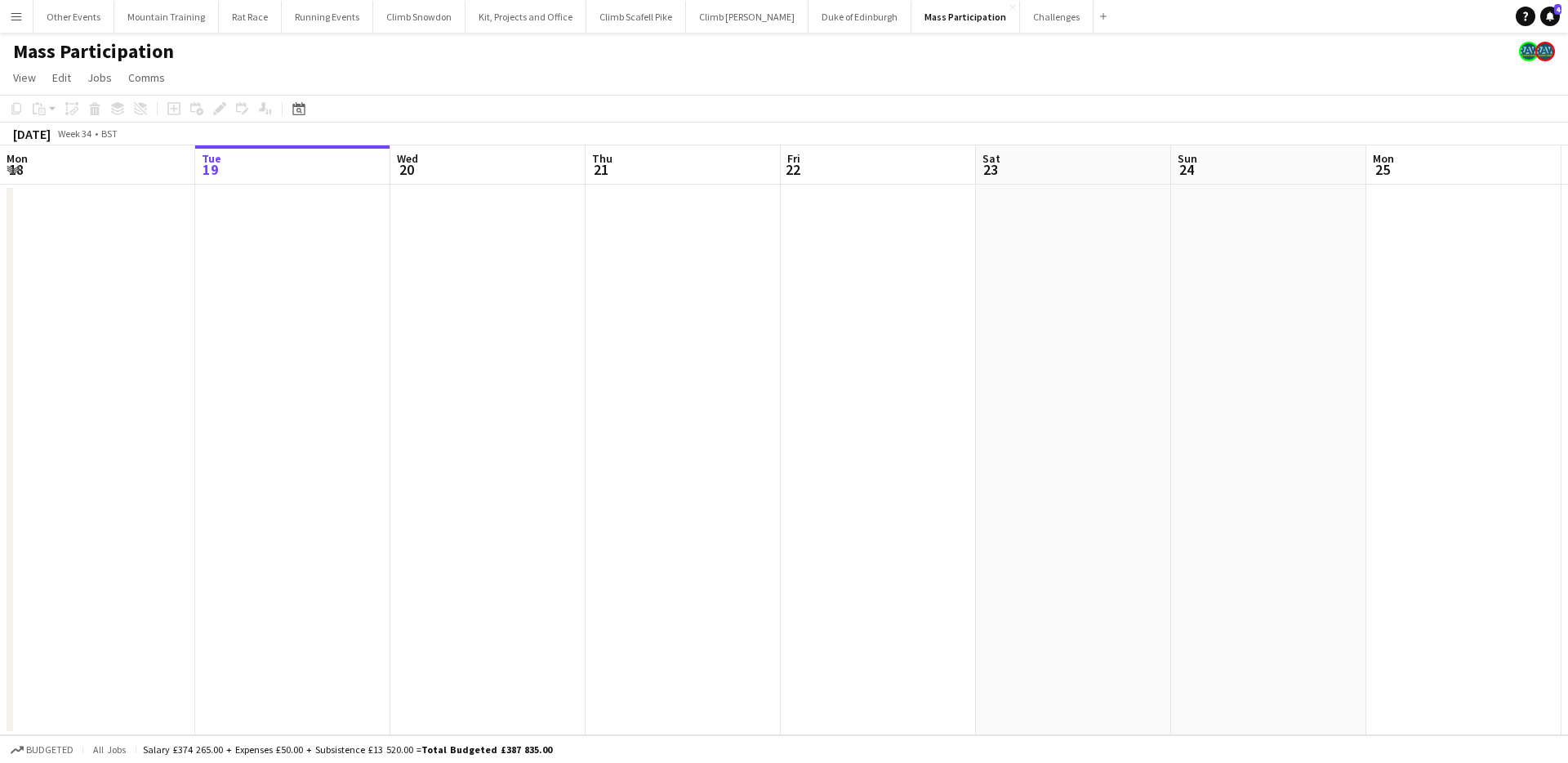
click at [294, 103] on icon at bounding box center [298, 108] width 12 height 13
click at [416, 162] on span "Next month" at bounding box center [431, 164] width 32 height 32
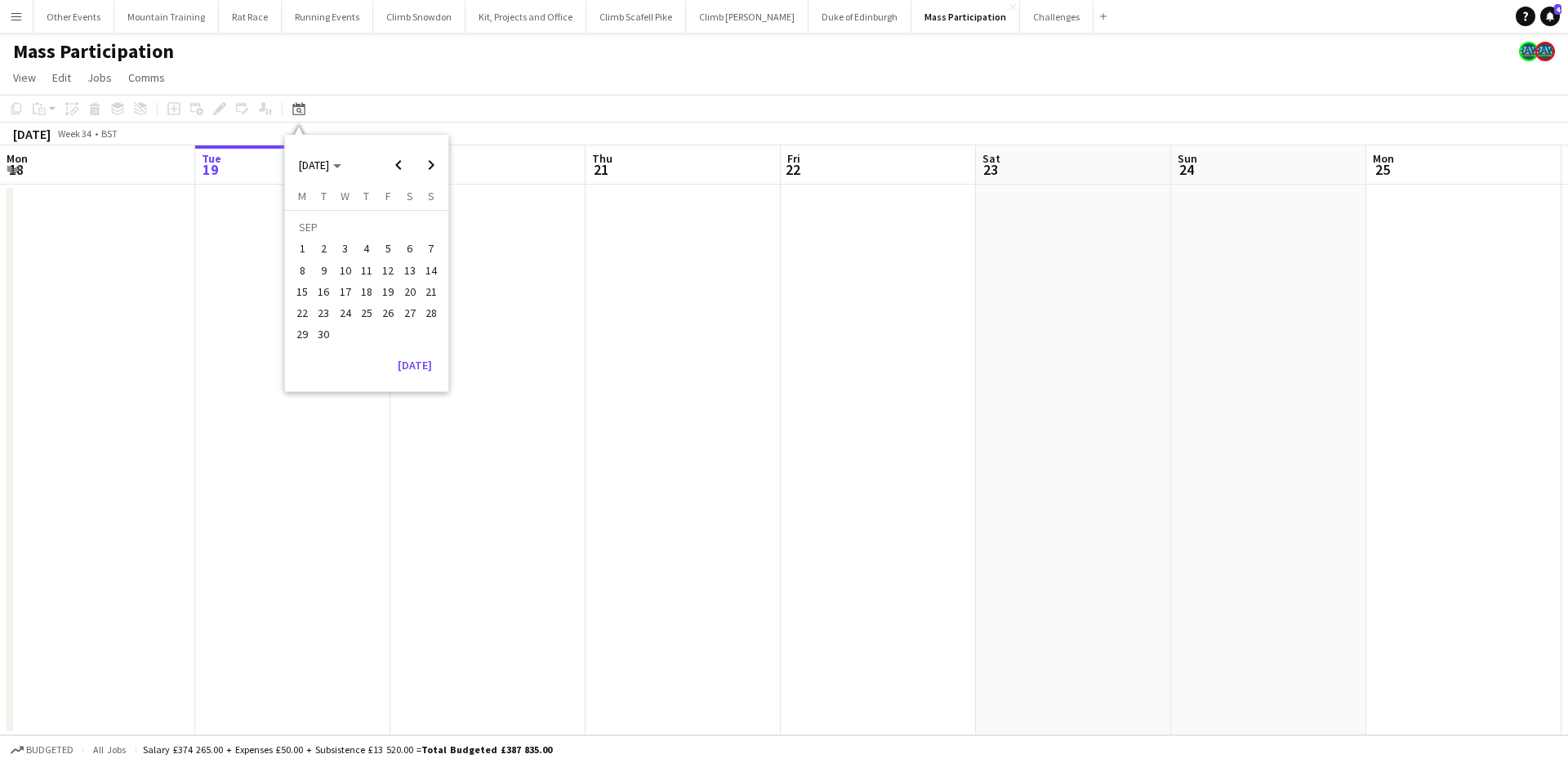
click at [410, 265] on span "13" at bounding box center [410, 271] width 20 height 20
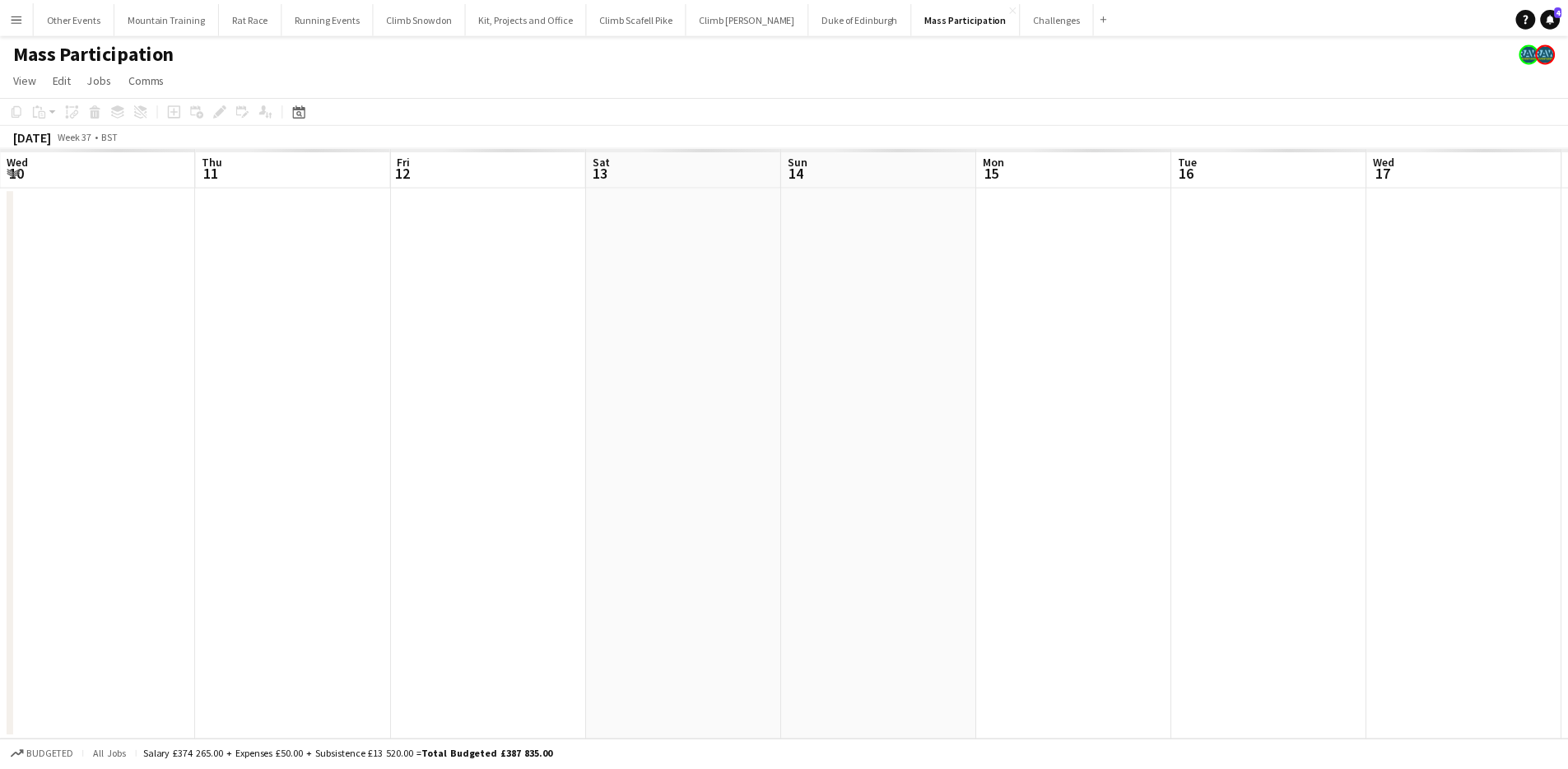
scroll to position [0, 566]
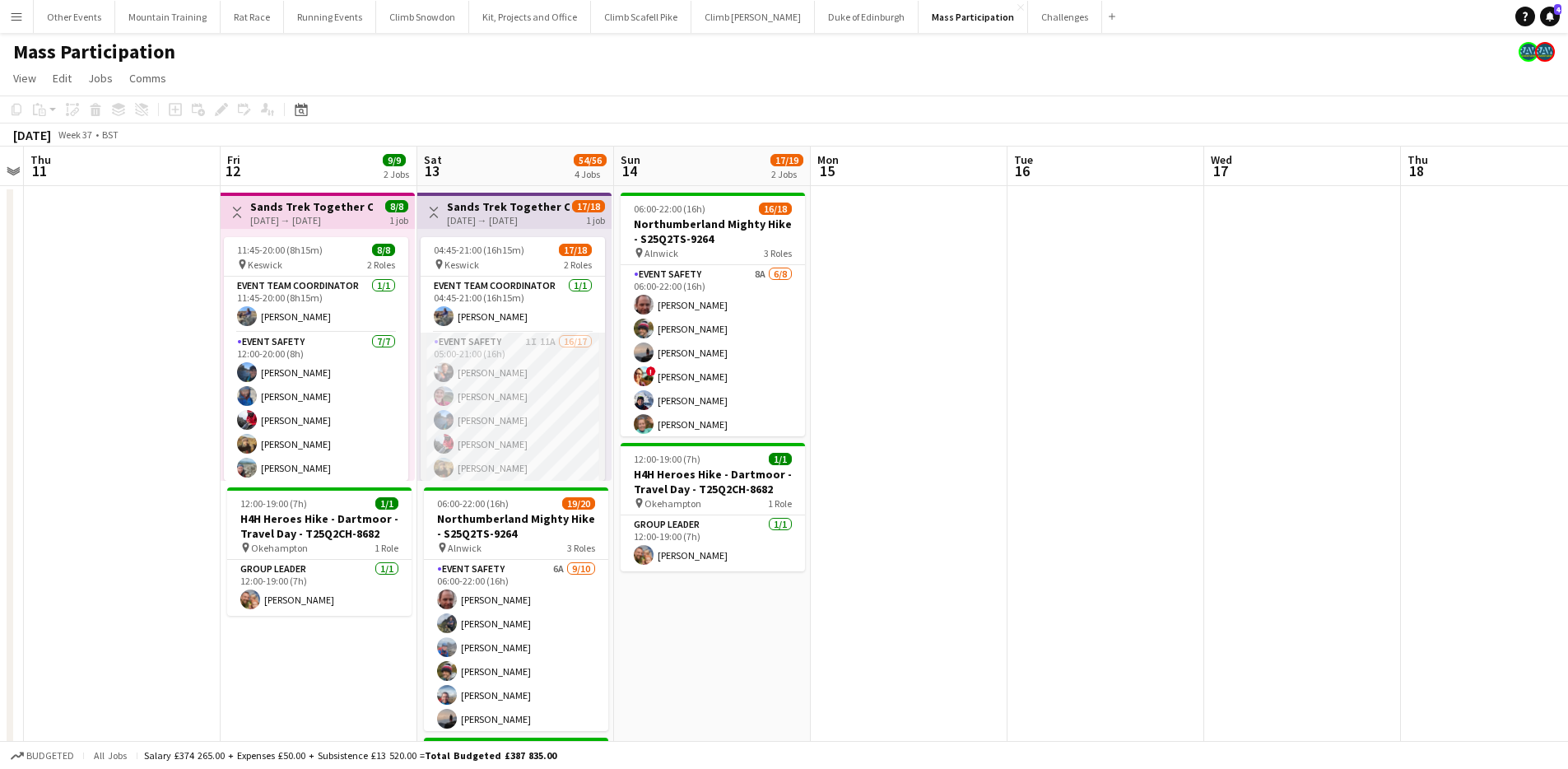
click at [499, 377] on app-card-role "Event Safety 1I 11A 16/17 05:00-21:00 (16h) Ryan McGlen Isobel Nicholson Erin M…" at bounding box center [513, 552] width 184 height 439
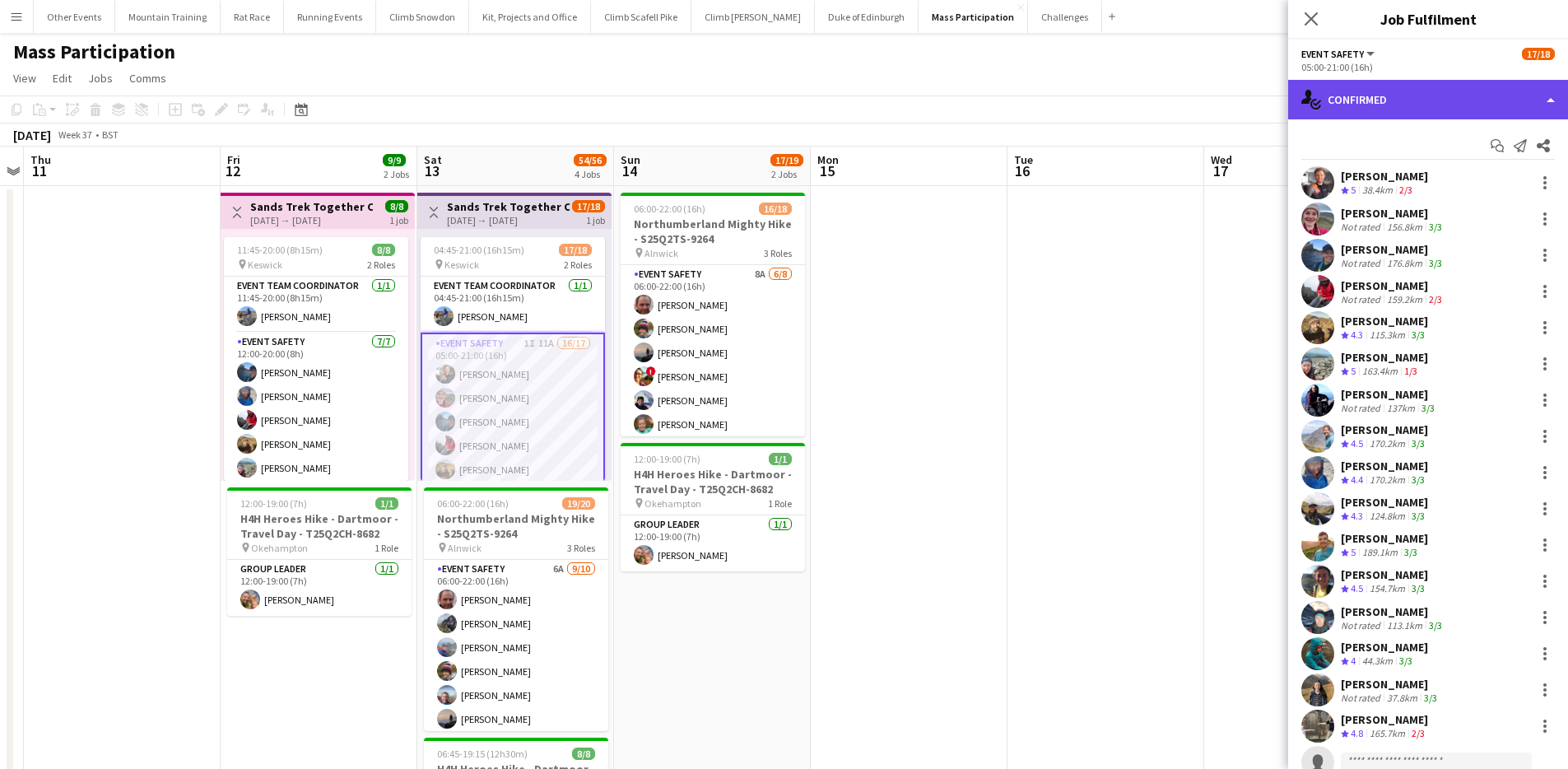
click at [1391, 97] on div "single-neutral-actions-check-2 Confirmed" at bounding box center [1428, 100] width 280 height 40
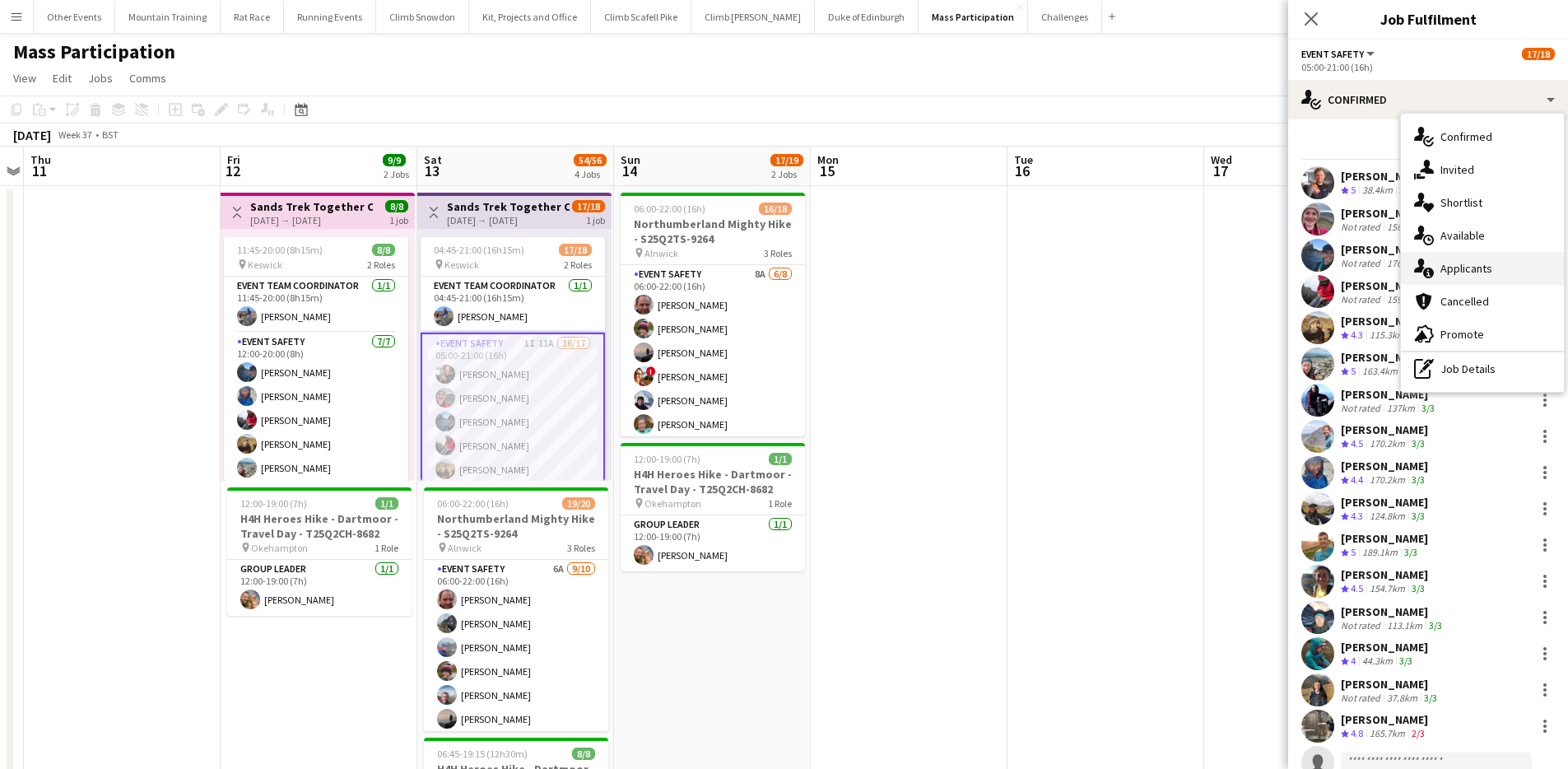
click at [1465, 273] on div "single-neutral-actions-information Applicants" at bounding box center [1483, 268] width 163 height 33
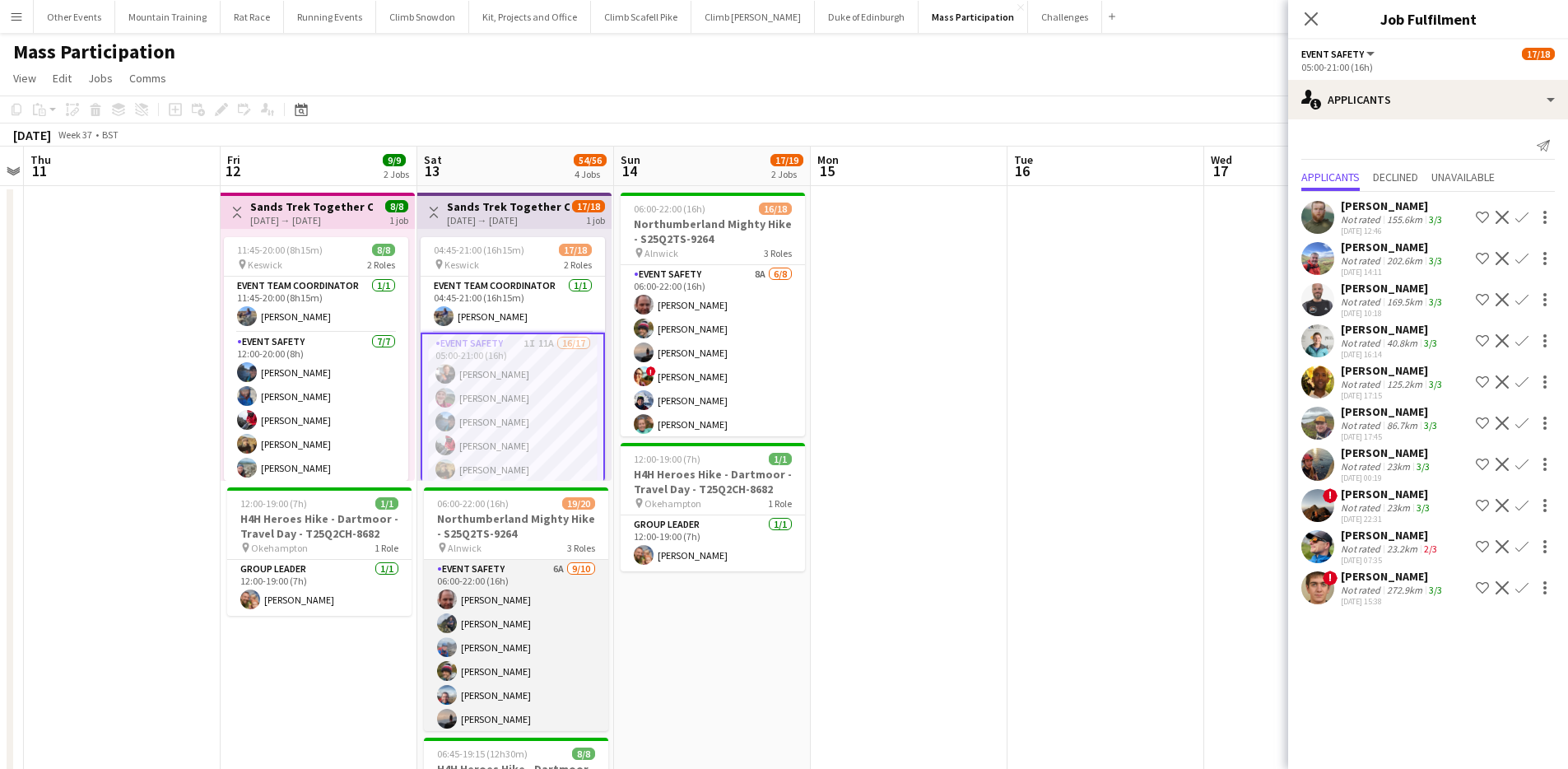
click at [537, 650] on app-card-role "Event Safety 6A 9/10 06:00-22:00 (16h) Tony Stevens Phil Derych Dean McNaught J…" at bounding box center [516, 695] width 184 height 271
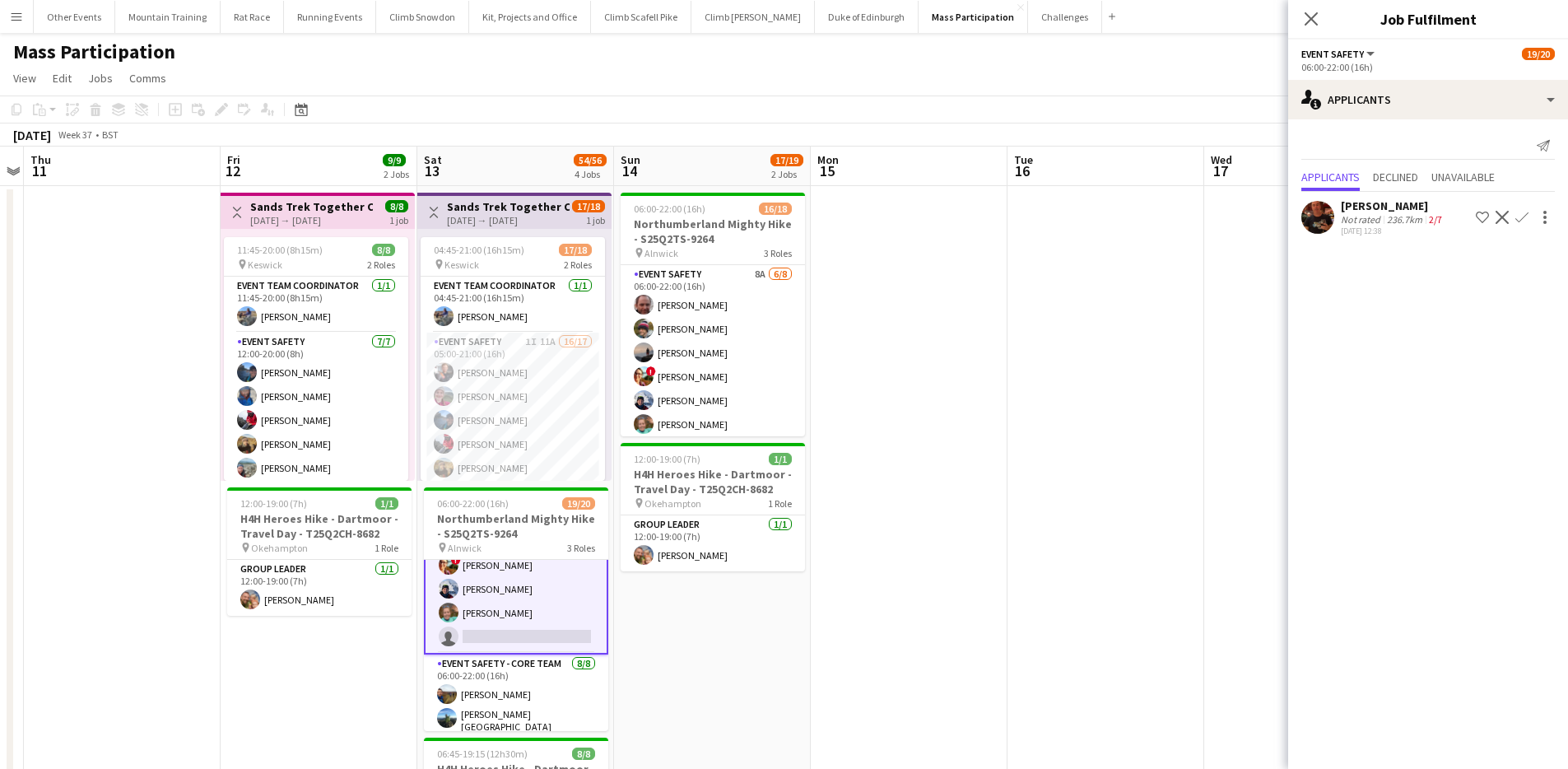
scroll to position [340, 0]
